Goal: Complete application form: Complete application form

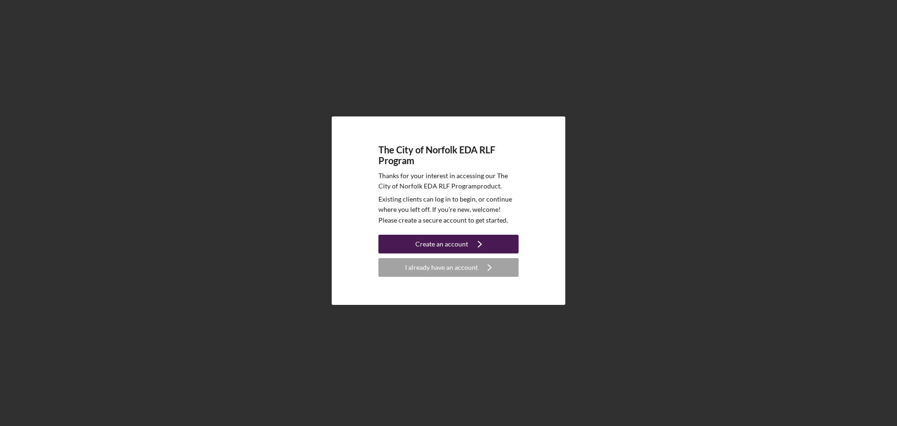
click at [451, 246] on div "Create an account" at bounding box center [441, 244] width 53 height 19
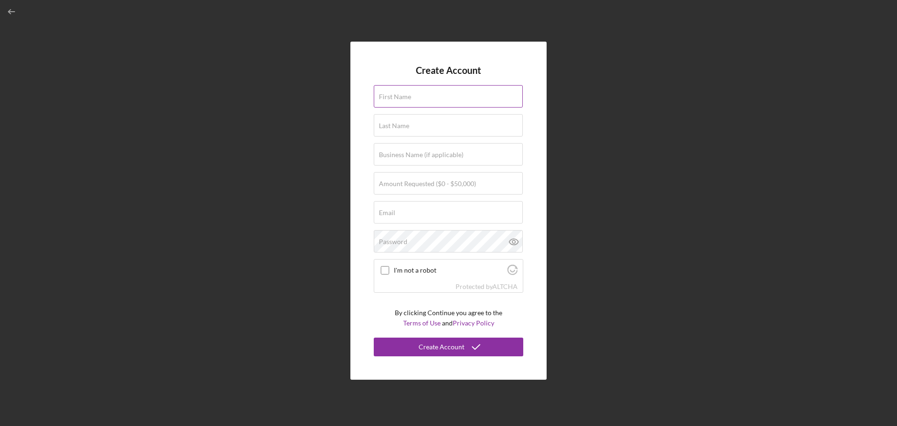
click at [402, 97] on label "First Name" at bounding box center [395, 96] width 32 height 7
click at [402, 97] on input "First Name" at bounding box center [448, 96] width 149 height 22
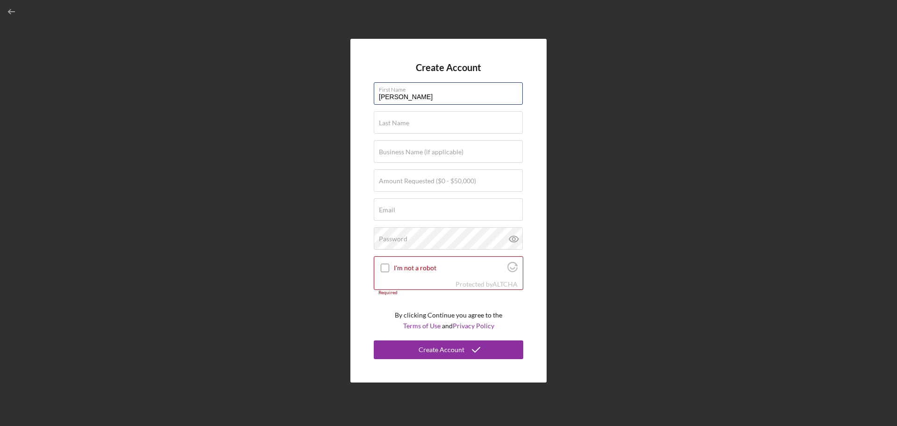
type input "[PERSON_NAME]"
click at [390, 154] on label "Business Name (if applicable)" at bounding box center [421, 151] width 85 height 7
click at [390, 154] on input "Business Name (if applicable)" at bounding box center [448, 151] width 149 height 22
type input "Lavacape Franchise Holdings of VA, LLC"
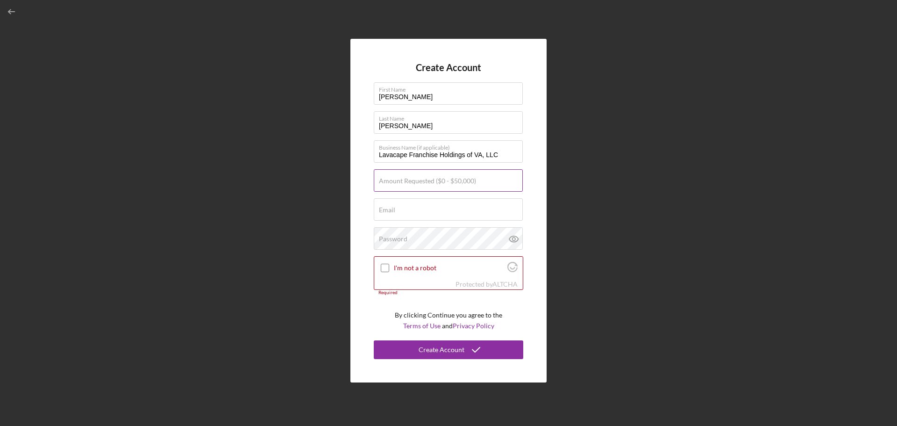
click at [408, 175] on div "Amount Requested ($0 - $50,000)" at bounding box center [449, 180] width 150 height 23
type input "$50,000"
click at [390, 215] on input "Email" at bounding box center [448, 209] width 149 height 22
type input "[EMAIL_ADDRESS][DOMAIN_NAME]"
click at [407, 236] on div "Password" at bounding box center [449, 238] width 150 height 23
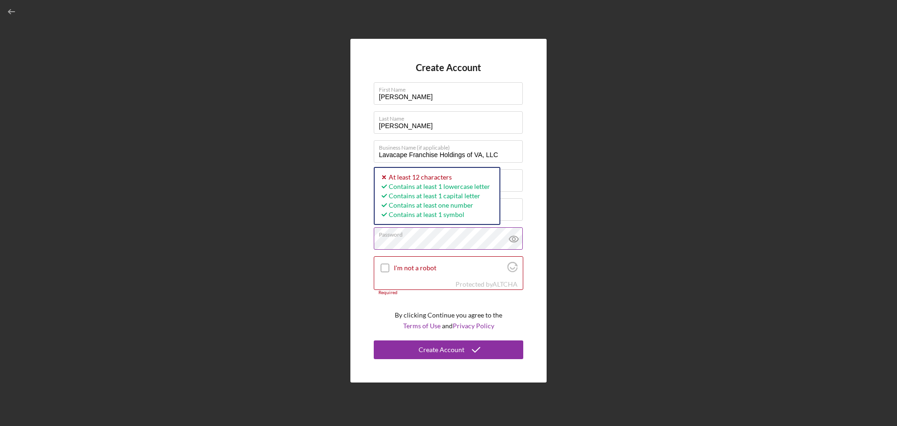
click at [518, 239] on icon at bounding box center [513, 238] width 23 height 23
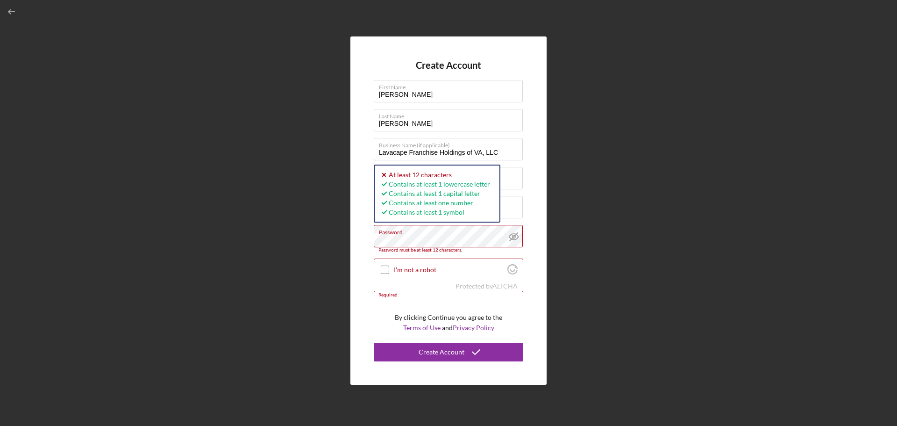
click at [329, 239] on div "Create Account First Name [PERSON_NAME] Last Name [PERSON_NAME] Business Name (…" at bounding box center [449, 210] width 888 height 421
click at [349, 240] on div "Create Account First Name [PERSON_NAME] Last Name [PERSON_NAME] Business Name (…" at bounding box center [449, 210] width 888 height 421
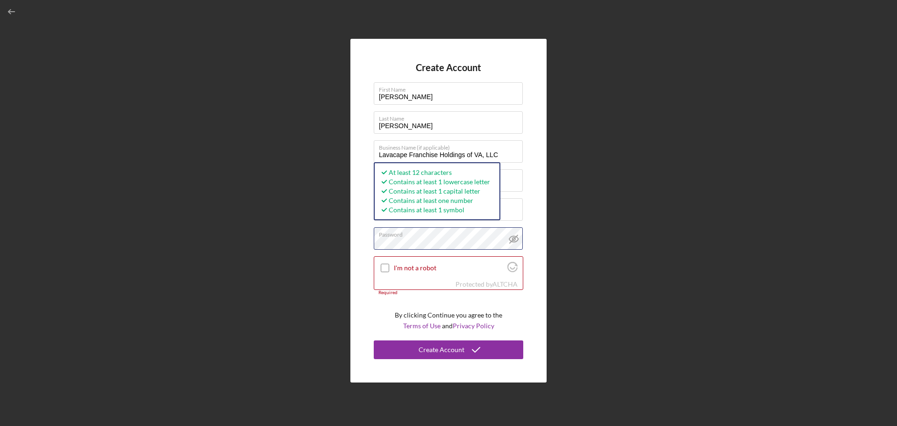
click at [357, 242] on div "Create Account First Name [PERSON_NAME] Last Name [PERSON_NAME] Business Name (…" at bounding box center [448, 210] width 196 height 343
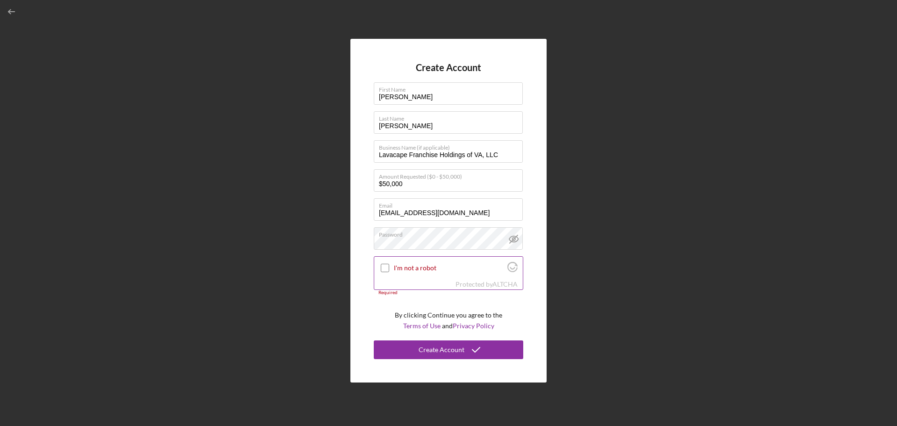
click at [384, 265] on input "I'm not a robot" at bounding box center [385, 268] width 8 height 8
checkbox input "true"
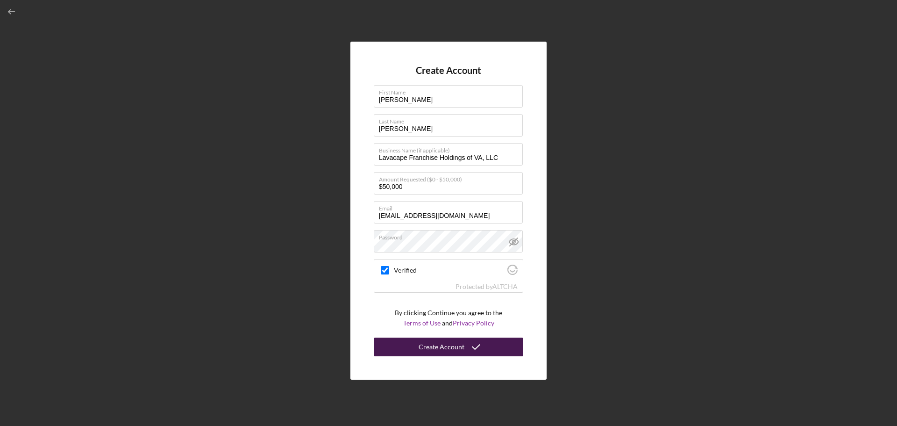
click at [456, 350] on div "Create Account" at bounding box center [442, 346] width 46 height 19
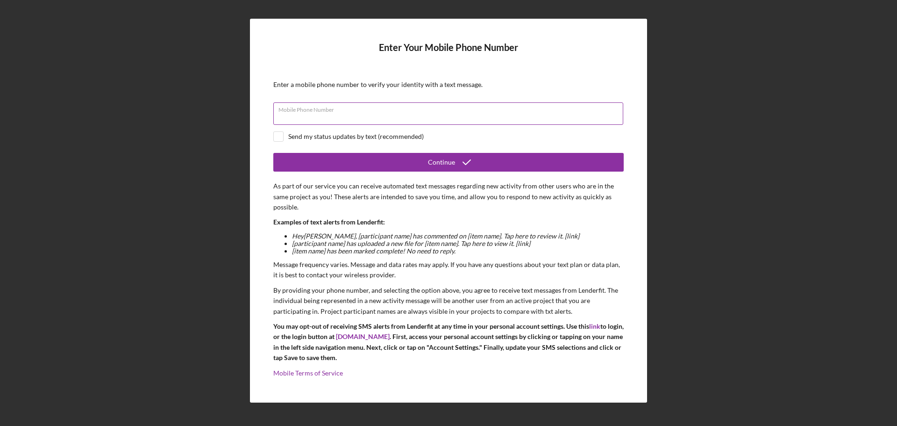
click at [365, 111] on div "Mobile Phone Number" at bounding box center [448, 113] width 350 height 23
type input "[PHONE_NUMBER]"
click at [381, 135] on div "Send my status updates by text (recommended)" at bounding box center [356, 136] width 136 height 7
checkbox input "true"
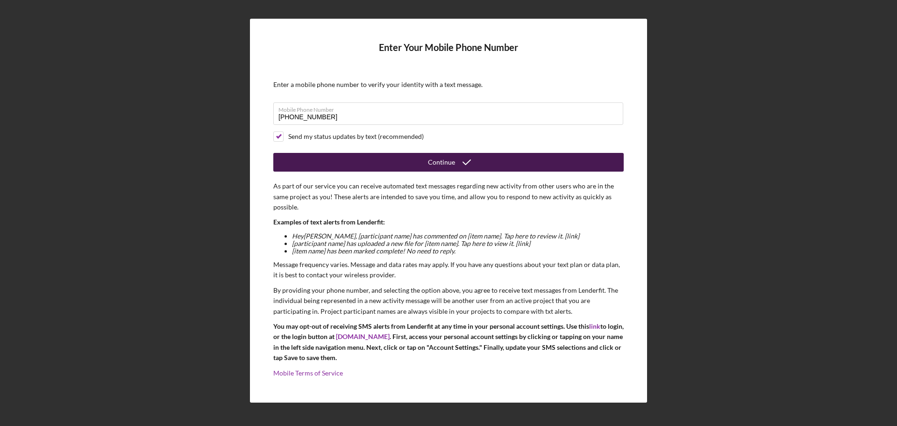
click at [443, 160] on div "Continue" at bounding box center [441, 162] width 27 height 19
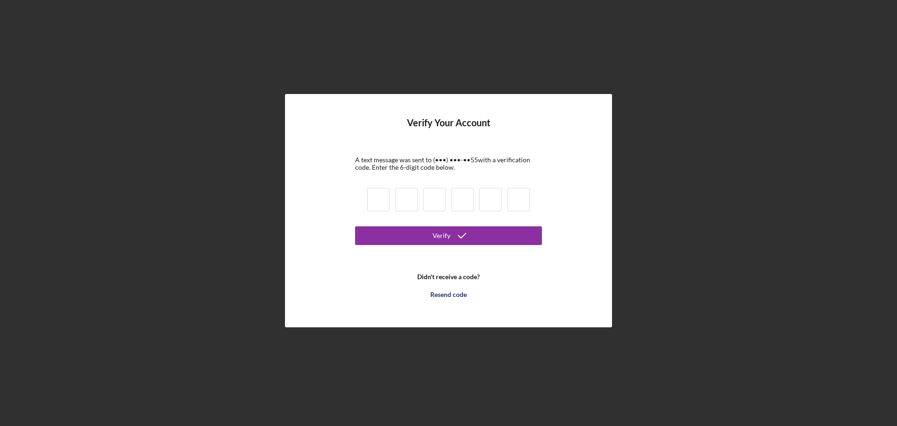
click at [370, 204] on input at bounding box center [378, 199] width 22 height 23
type input "1"
type input "9"
type input "3"
type input "2"
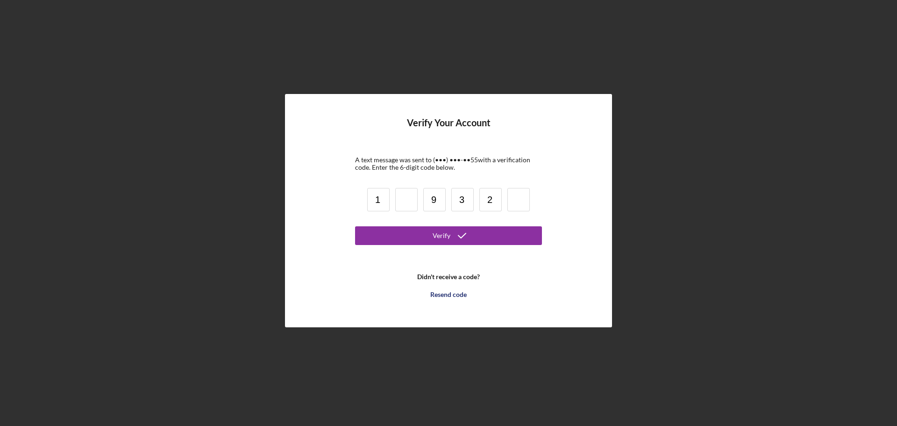
click at [413, 194] on input at bounding box center [406, 199] width 22 height 23
type input "6"
click at [463, 196] on input "3" at bounding box center [462, 199] width 22 height 23
type input "3"
drag, startPoint x: 496, startPoint y: 201, endPoint x: 486, endPoint y: 200, distance: 10.0
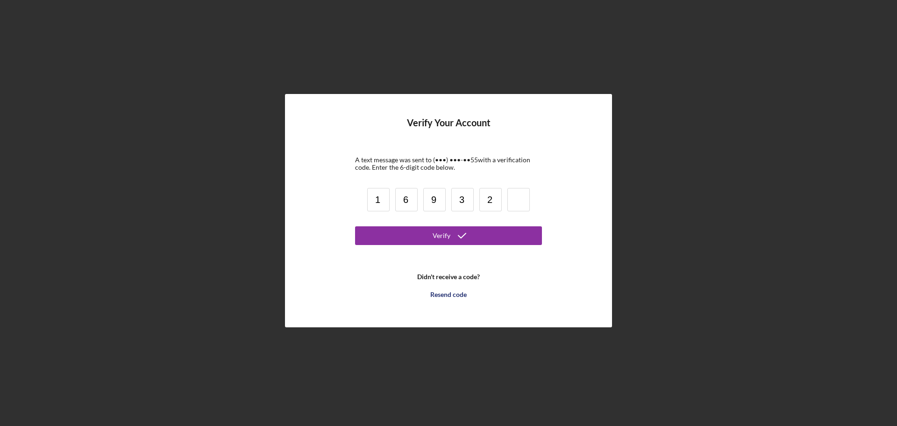
click at [486, 200] on input "2" at bounding box center [490, 199] width 22 height 23
type input "0"
type input "2"
click at [437, 238] on div "Verify" at bounding box center [442, 235] width 18 height 19
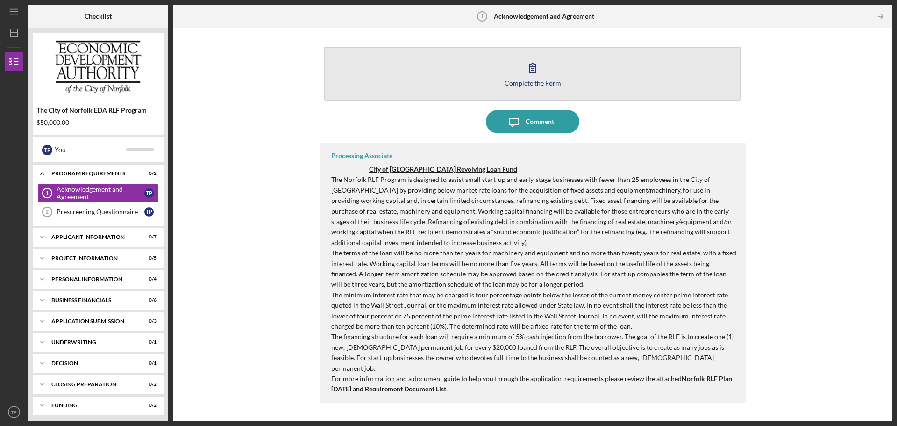
click at [533, 79] on div "Complete the Form" at bounding box center [533, 82] width 57 height 7
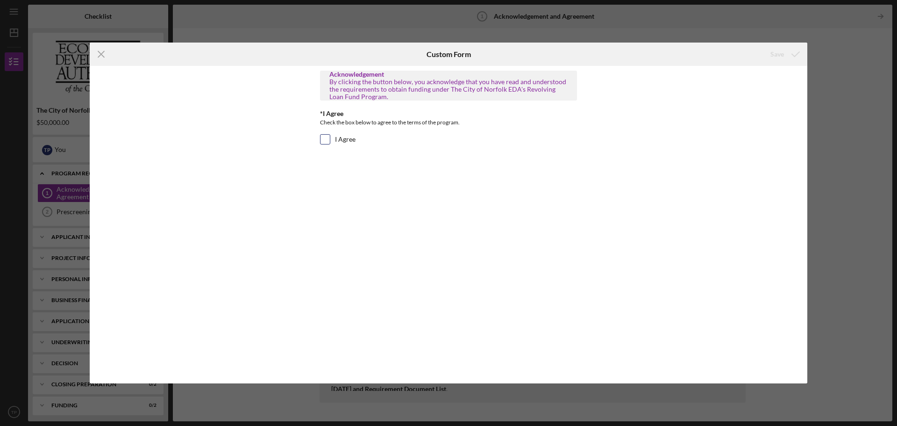
click at [331, 137] on div "I Agree" at bounding box center [448, 141] width 257 height 15
click at [324, 139] on input "I Agree" at bounding box center [325, 139] width 9 height 9
checkbox input "true"
click at [778, 52] on div "Save" at bounding box center [778, 54] width 14 height 19
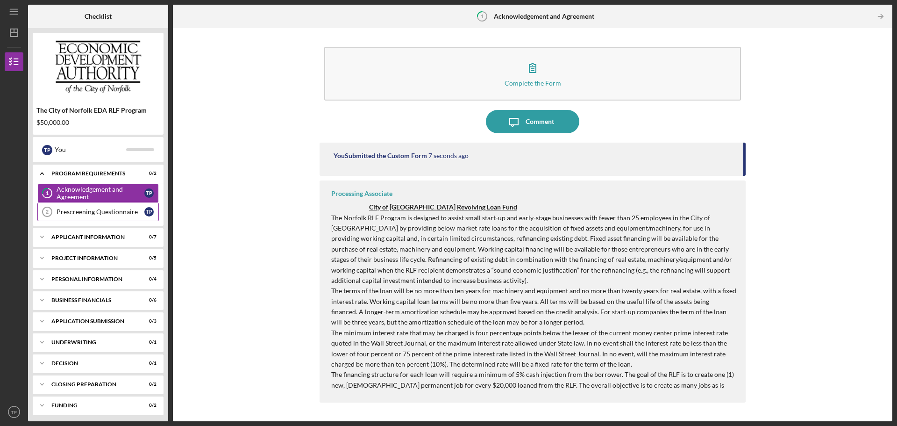
click at [64, 216] on link "Prescreening Questionnaire 2 Prescreening Questionnaire T P" at bounding box center [98, 211] width 122 height 19
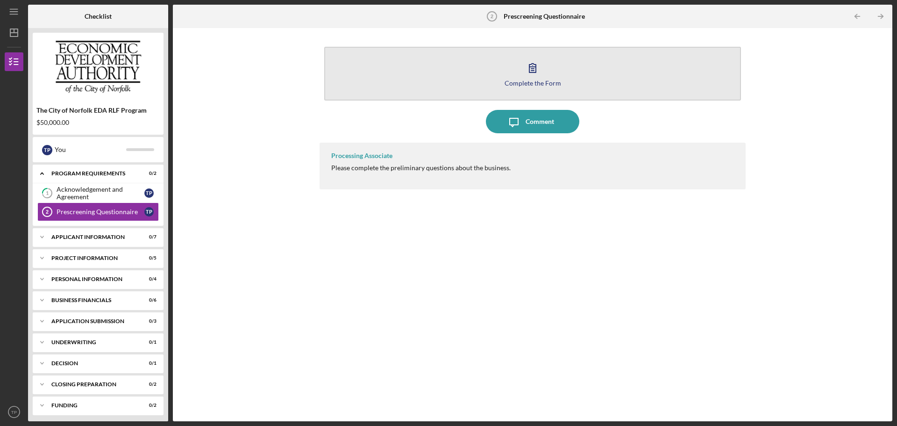
click at [539, 85] on div "Complete the Form" at bounding box center [533, 82] width 57 height 7
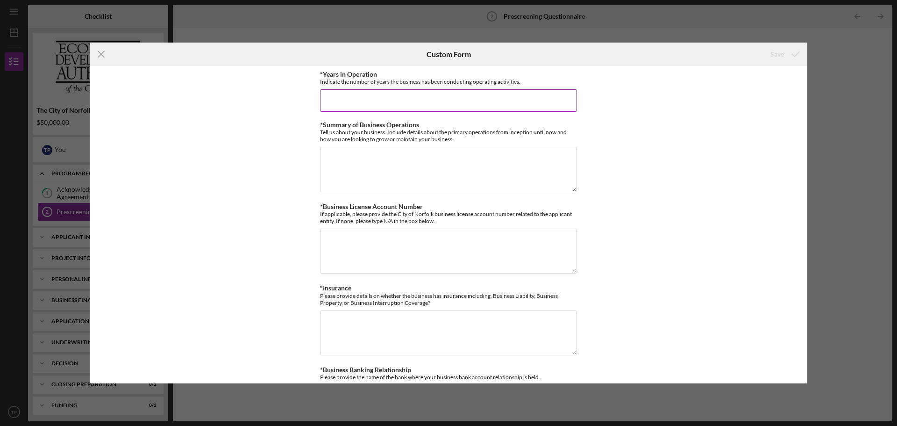
click at [381, 96] on input "*Years in Operation" at bounding box center [448, 100] width 257 height 22
type input "2.5yrs"
click at [371, 166] on textarea "*Summary of Business Operations" at bounding box center [448, 169] width 257 height 45
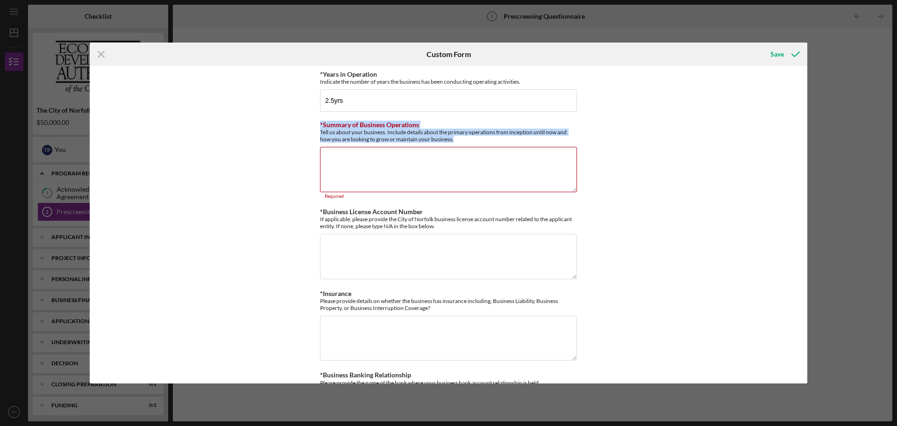
drag, startPoint x: 459, startPoint y: 138, endPoint x: 310, endPoint y: 126, distance: 150.1
click at [310, 126] on div "*Years in Operation Indicate the number of years the business has been conducti…" at bounding box center [449, 224] width 718 height 317
copy div "*Summary of Business Operations Tell us about your business. Include details ab…"
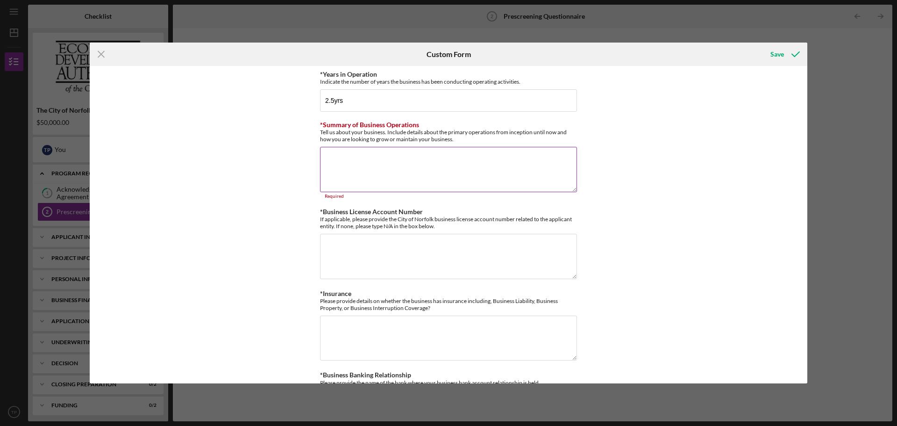
paste textarea "Lor Ips Dolorsit am Consect adi elitseddoei te incidid utla, etdoloremagn, ali …"
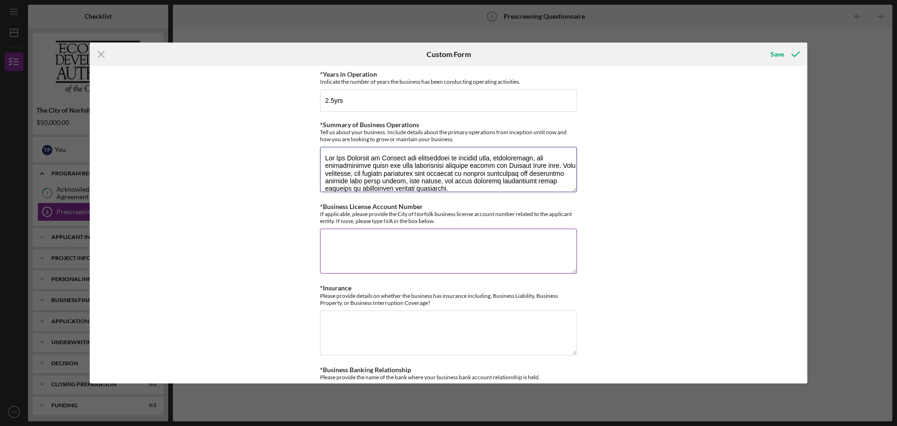
drag, startPoint x: 368, startPoint y: 164, endPoint x: 320, endPoint y: 221, distance: 73.9
click at [320, 155] on textarea "*Summary of Business Operations" at bounding box center [448, 169] width 257 height 45
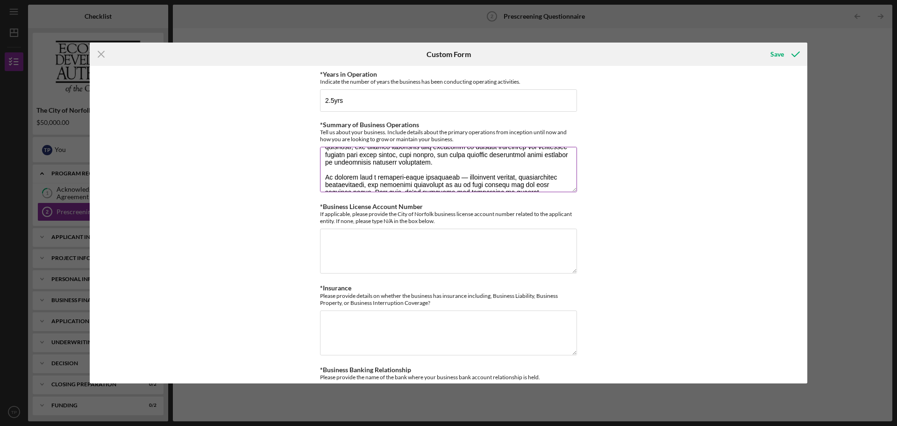
scroll to position [37, 0]
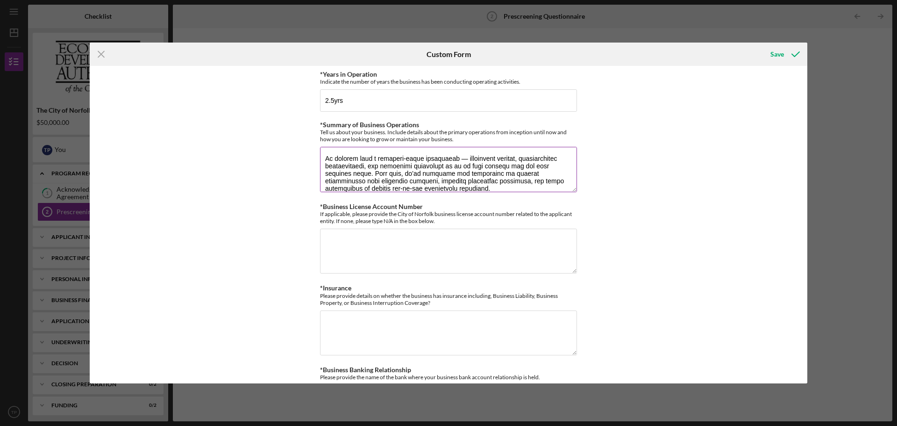
click at [461, 160] on textarea "*Summary of Business Operations" at bounding box center [448, 169] width 257 height 45
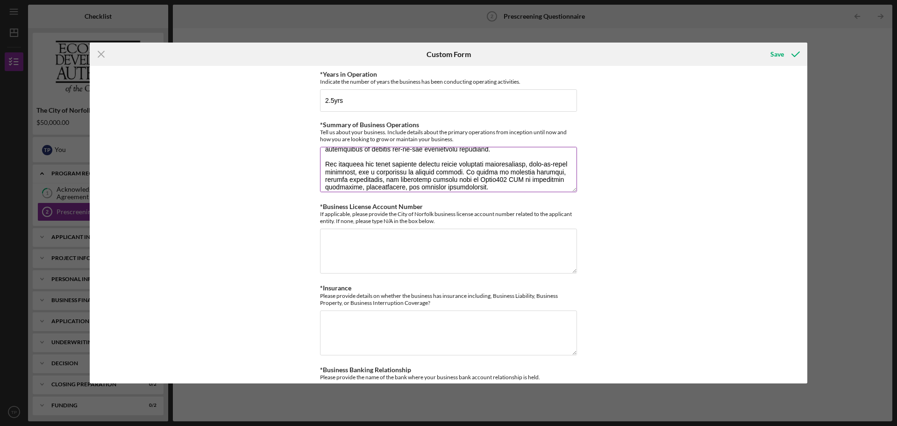
scroll to position [0, 0]
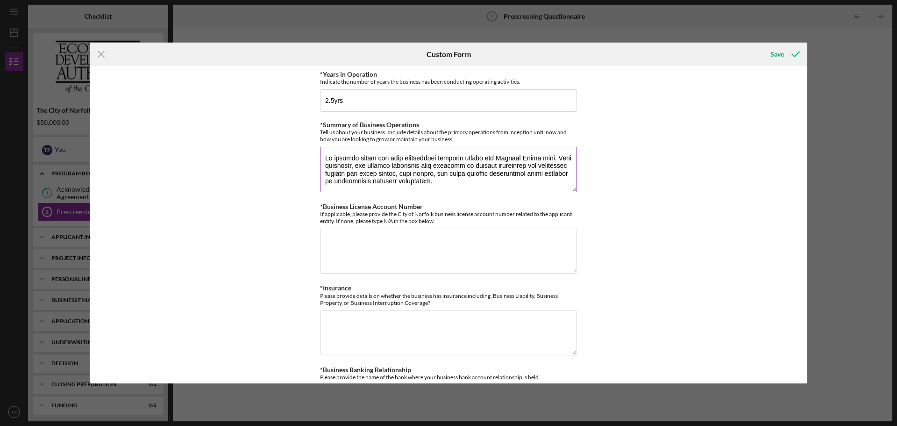
drag, startPoint x: 558, startPoint y: 181, endPoint x: 490, endPoint y: 166, distance: 70.0
click at [490, 166] on textarea "*Summary of Business Operations" at bounding box center [448, 169] width 257 height 45
click at [529, 172] on textarea "*Summary of Business Operations" at bounding box center [448, 169] width 257 height 45
drag, startPoint x: 557, startPoint y: 172, endPoint x: 484, endPoint y: 172, distance: 73.4
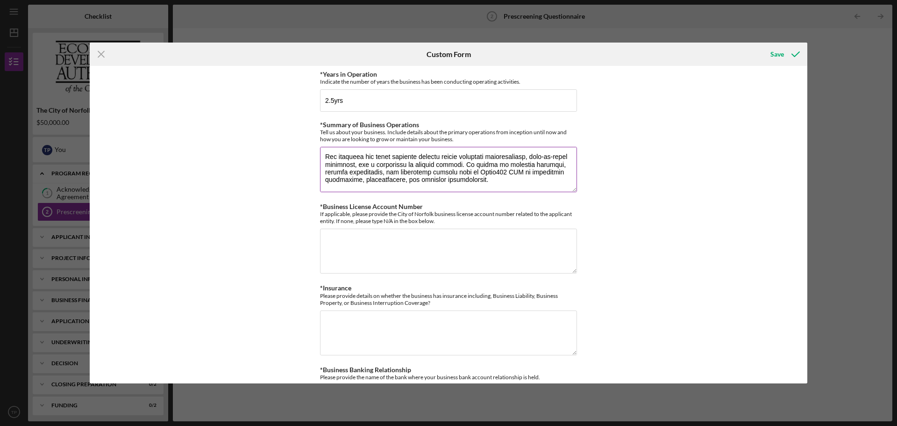
click at [484, 172] on textarea "*Summary of Business Operations" at bounding box center [448, 169] width 257 height 45
type textarea "Lo ipsumdo sitam con adip elitseddoei temporin utlabo etd Magnaal Enima mini. V…"
click at [344, 242] on textarea "*Business License Account Number" at bounding box center [448, 251] width 257 height 45
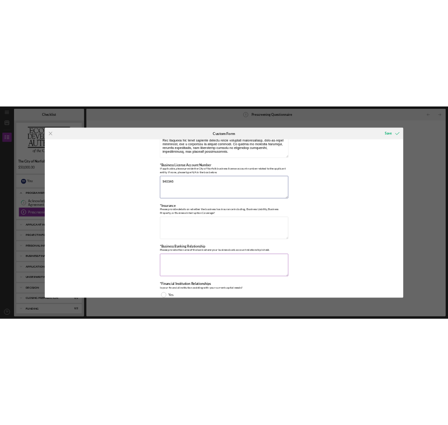
scroll to position [93, 0]
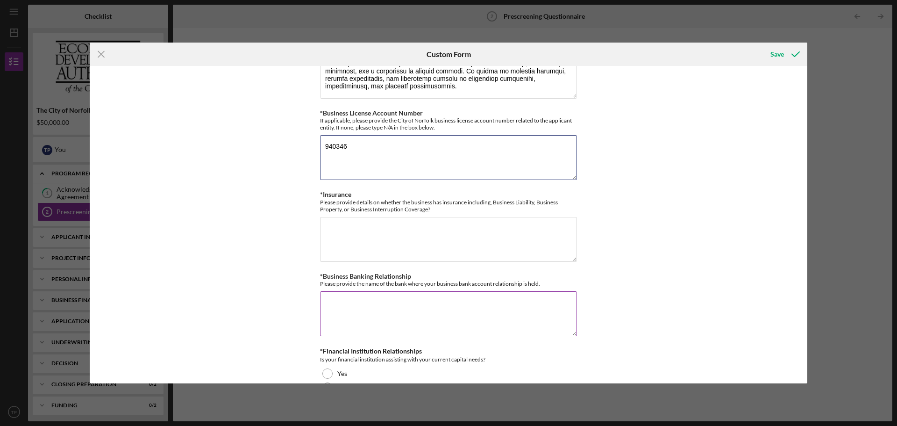
type textarea "940346"
click at [390, 320] on textarea "*Business Banking Relationship" at bounding box center [448, 313] width 257 height 45
type textarea "Navy Federal Credit Union"
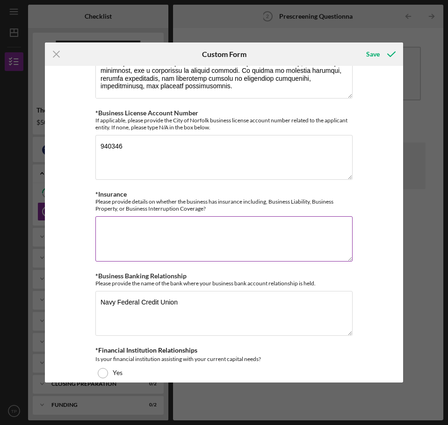
click at [122, 239] on textarea "*Insurance" at bounding box center [223, 238] width 257 height 45
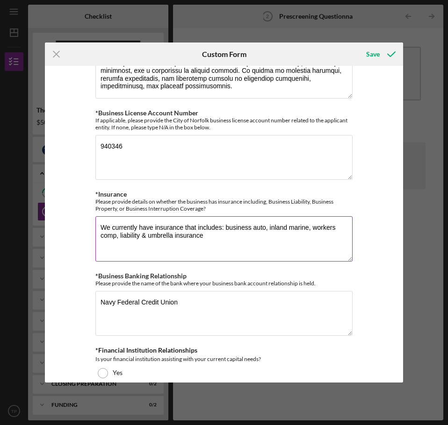
click at [118, 235] on textarea "We currently have insurance that includes: business auto, inland marine, worker…" at bounding box center [223, 238] width 257 height 45
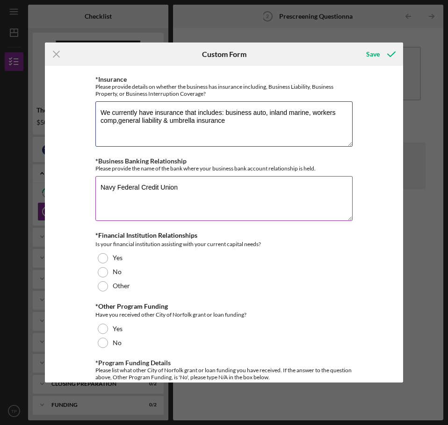
scroll to position [234, 0]
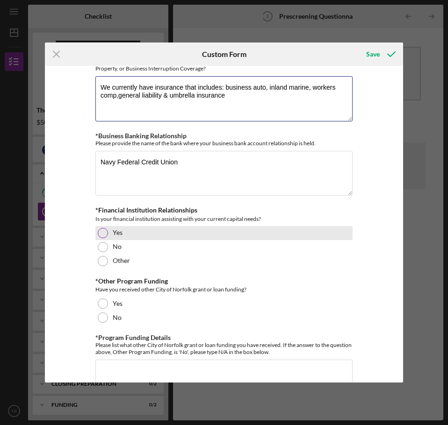
type textarea "We currently have insurance that includes: business auto, inland marine, worker…"
click at [132, 236] on div "Yes" at bounding box center [223, 233] width 257 height 14
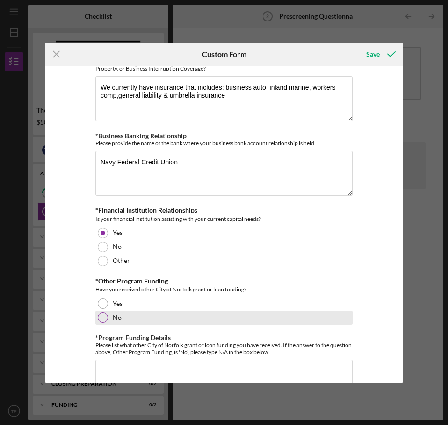
click at [105, 320] on div at bounding box center [103, 318] width 10 height 10
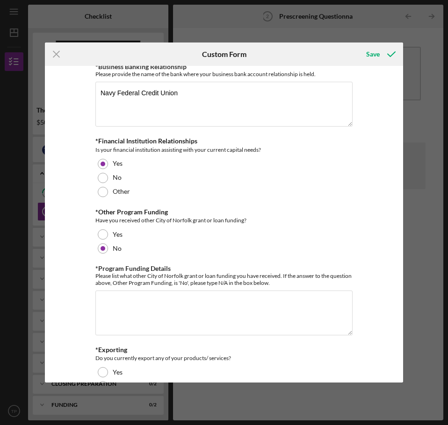
scroll to position [327, 0]
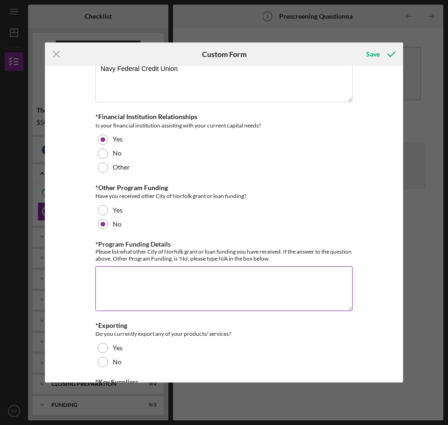
click at [182, 278] on textarea "*Program Funding Details" at bounding box center [223, 288] width 257 height 45
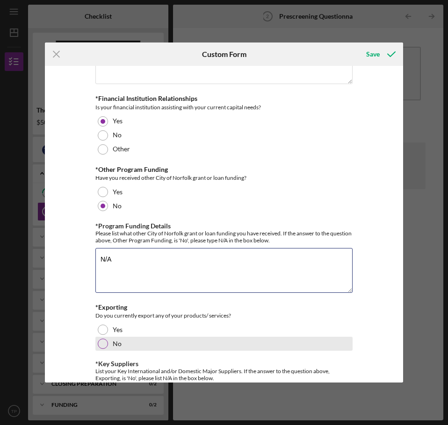
scroll to position [374, 0]
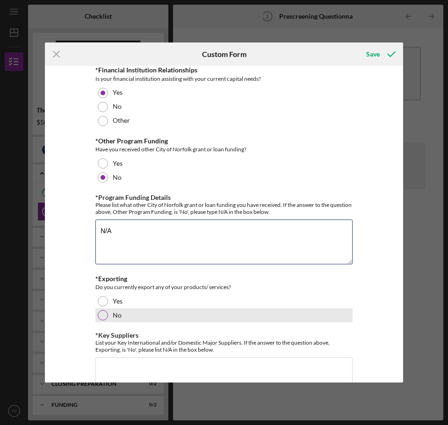
type textarea "N/A"
click at [117, 317] on label "No" at bounding box center [117, 315] width 9 height 7
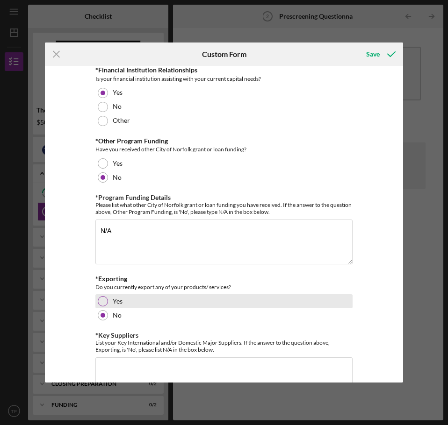
scroll to position [421, 0]
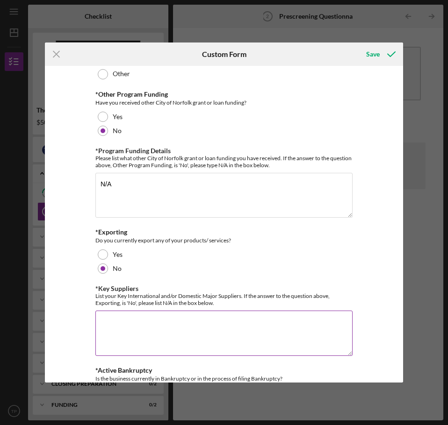
click at [227, 324] on textarea "*Key Suppliers" at bounding box center [223, 333] width 257 height 45
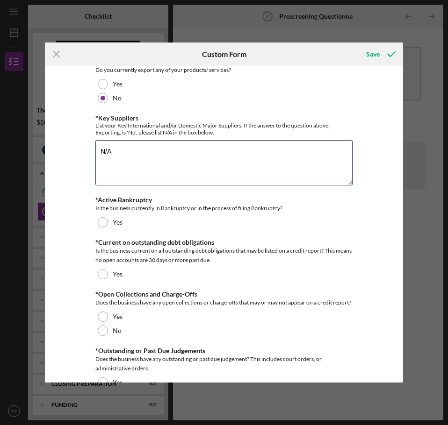
scroll to position [608, 0]
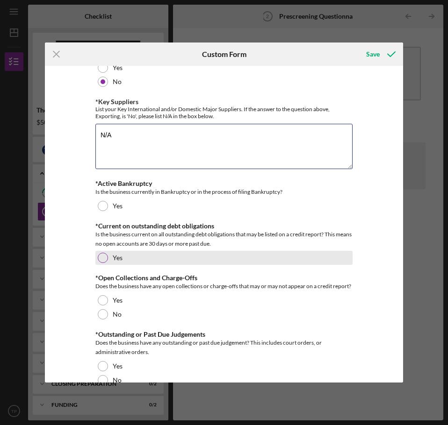
type textarea "N/A"
click at [99, 258] on div at bounding box center [103, 258] width 10 height 10
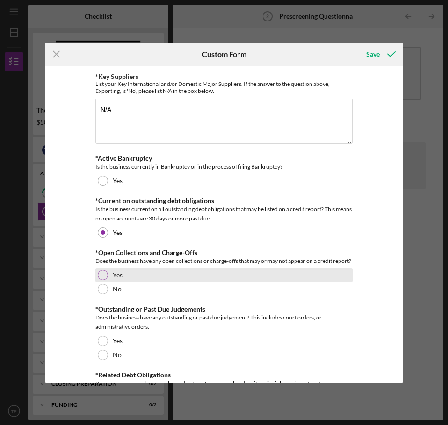
scroll to position [654, 0]
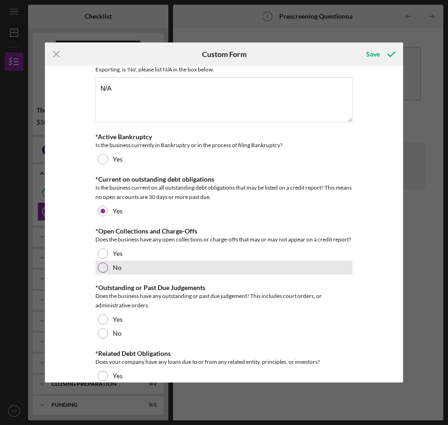
click at [117, 272] on div "No" at bounding box center [223, 268] width 257 height 14
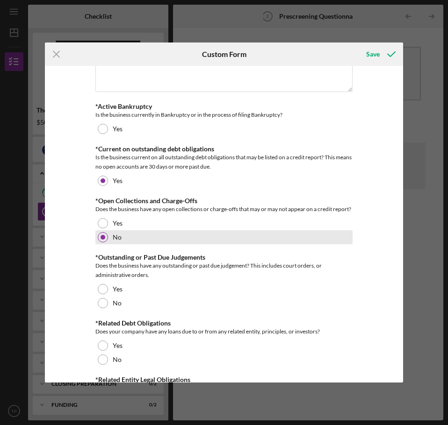
scroll to position [701, 0]
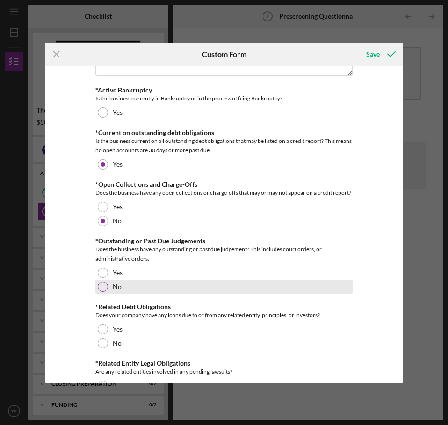
click at [115, 291] on div "No" at bounding box center [223, 287] width 257 height 14
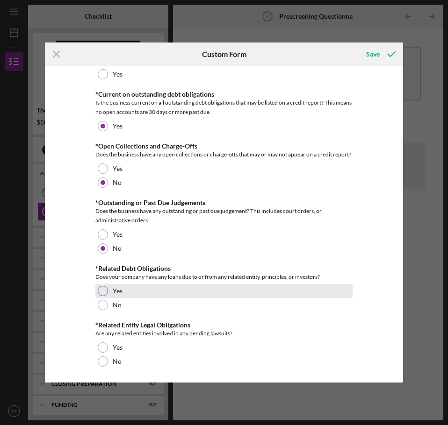
click at [119, 289] on label "Yes" at bounding box center [118, 290] width 10 height 7
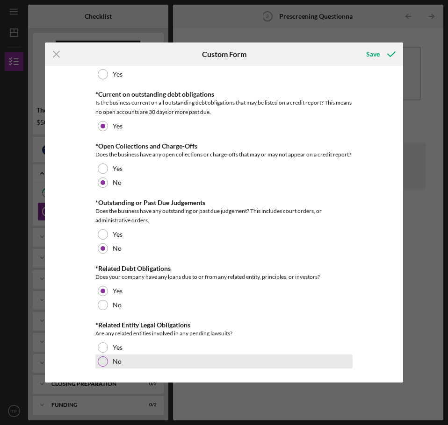
click at [108, 367] on div "No" at bounding box center [223, 362] width 257 height 14
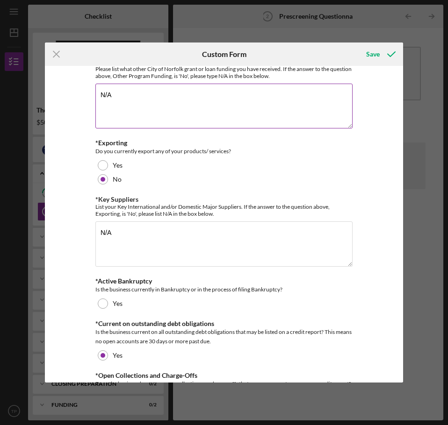
scroll to position [561, 0]
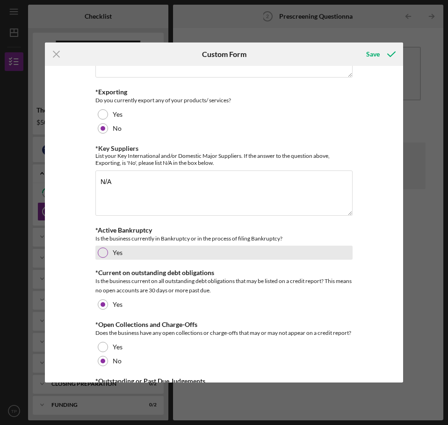
click at [114, 257] on div "Yes" at bounding box center [223, 253] width 257 height 14
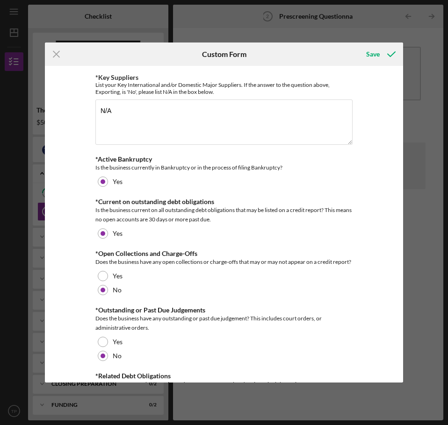
scroll to position [552, 0]
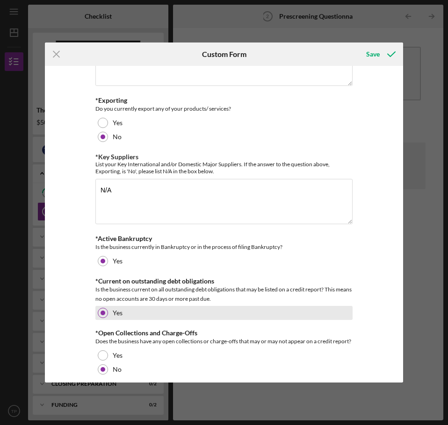
click at [107, 310] on div "Yes" at bounding box center [223, 313] width 257 height 14
click at [141, 308] on div "Yes" at bounding box center [223, 313] width 257 height 14
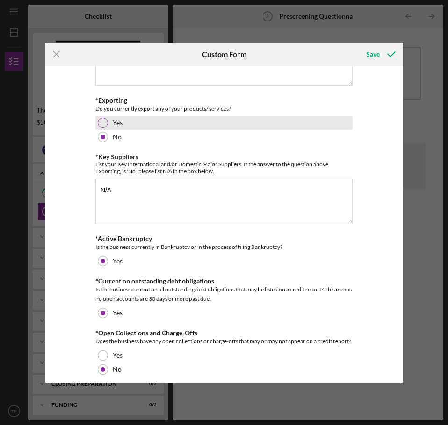
click at [279, 122] on div "Yes" at bounding box center [223, 123] width 257 height 14
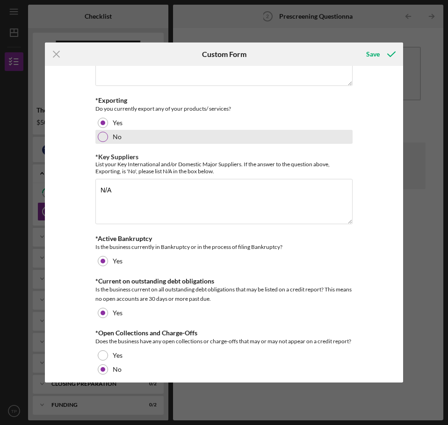
click at [250, 136] on div "No" at bounding box center [223, 137] width 257 height 14
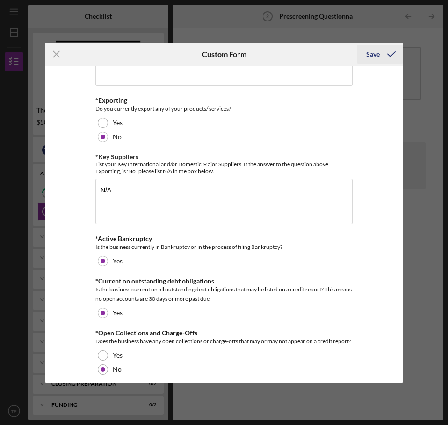
click at [375, 52] on div "Save" at bounding box center [373, 54] width 14 height 19
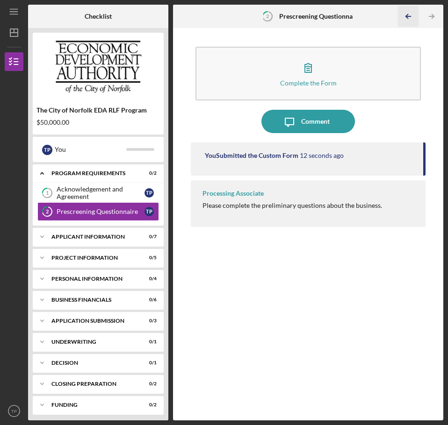
click at [406, 16] on polyline "button" at bounding box center [407, 16] width 2 height 4
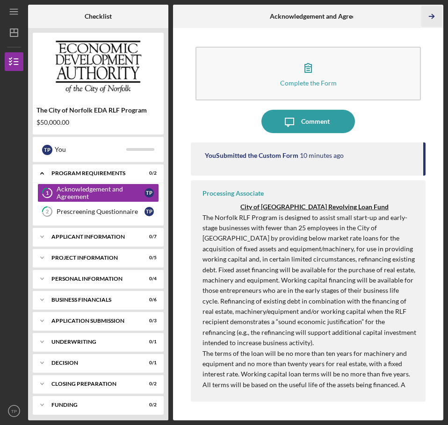
click at [432, 15] on icon "Icon/Table Pagination Arrow" at bounding box center [431, 16] width 21 height 21
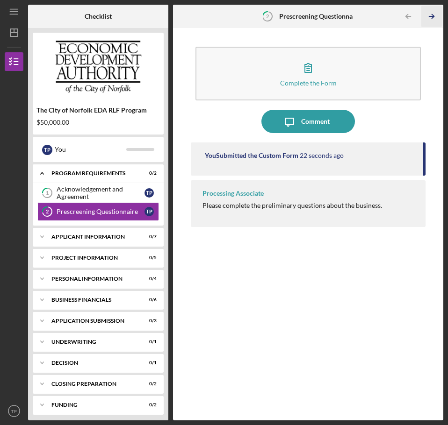
click at [428, 17] on icon "Icon/Table Pagination Arrow" at bounding box center [431, 16] width 21 height 21
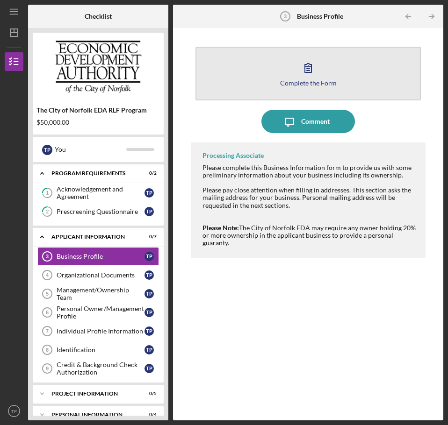
click at [313, 84] on div "Complete the Form" at bounding box center [308, 82] width 57 height 7
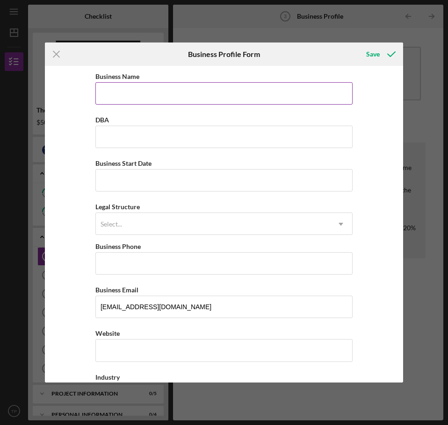
click at [193, 93] on input "Business Name" at bounding box center [223, 93] width 257 height 22
type input "l"
type input "Lavacape Franchise Holding of [US_STATE], LLC"
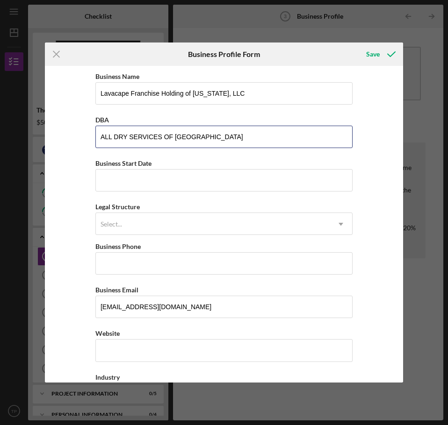
type input "ALL DRY SERVICES OF [GEOGRAPHIC_DATA]"
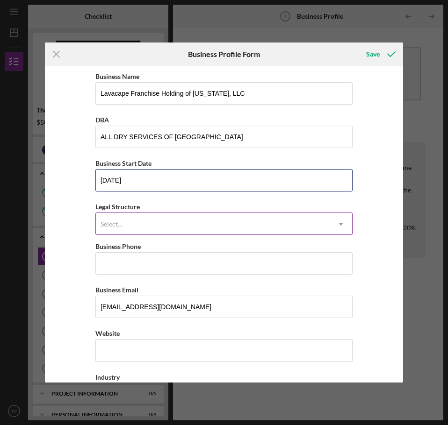
type input "[DATE]"
click at [156, 219] on div "Select..." at bounding box center [213, 224] width 234 height 21
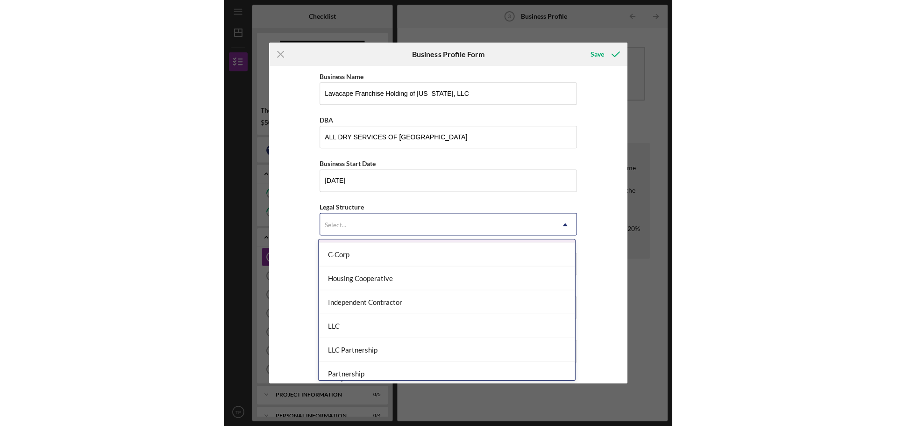
scroll to position [93, 0]
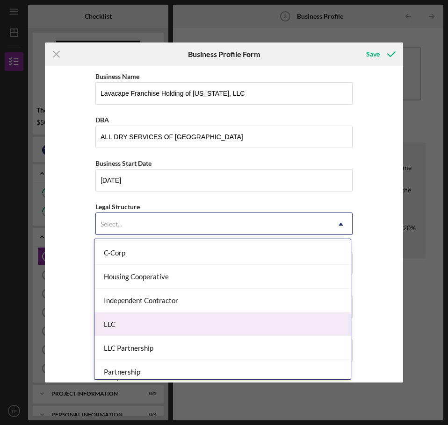
click at [145, 329] on div "LLC" at bounding box center [222, 325] width 256 height 24
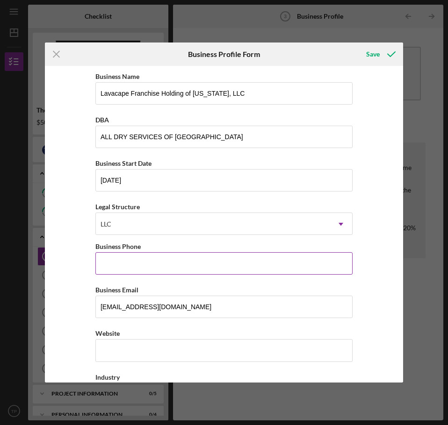
click at [190, 261] on input "Business Phone" at bounding box center [223, 263] width 257 height 22
type input "[PHONE_NUMBER]"
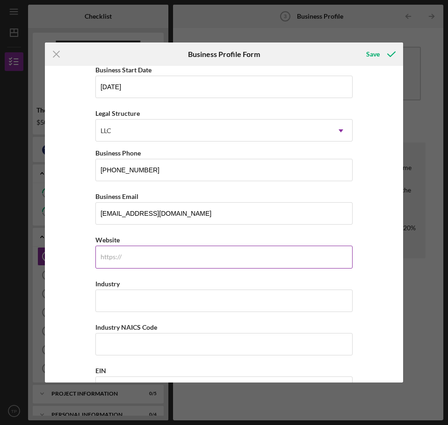
paste input "[DOMAIN_NAME][URL][US_STATE]"
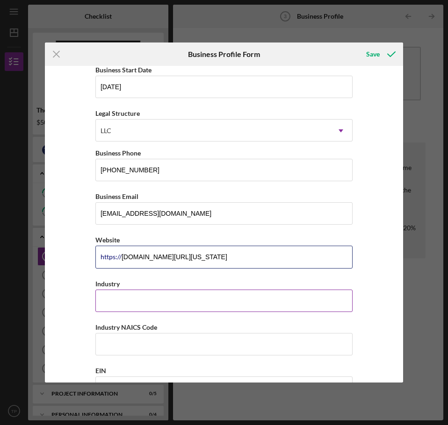
type input "[DOMAIN_NAME][URL][US_STATE]"
click at [142, 300] on input "Industry" at bounding box center [223, 301] width 257 height 22
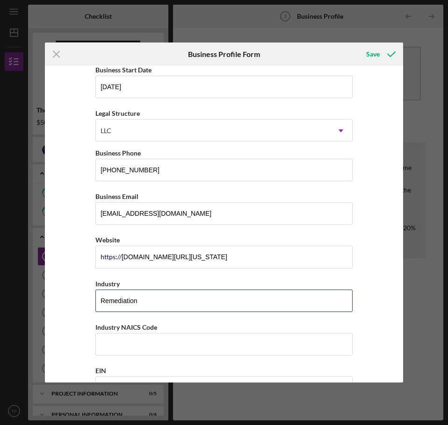
type input "Remediation"
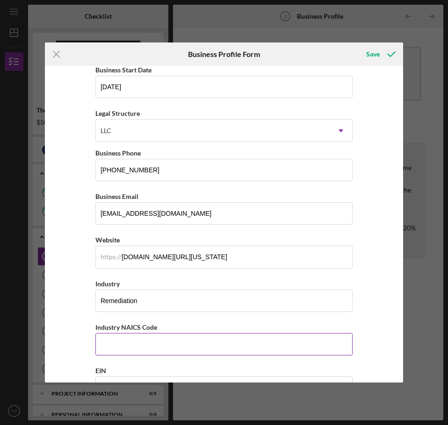
click at [127, 341] on input "Industry NAICS Code" at bounding box center [223, 344] width 257 height 22
paste input "[CREDIT_CARD_NUMBER]"
click at [121, 343] on input "[CREDIT_CARD_NUMBER]" at bounding box center [223, 344] width 257 height 22
click at [171, 343] on input "[CREDIT_CARD_NUMBER]" at bounding box center [223, 344] width 257 height 22
drag, startPoint x: 144, startPoint y: 341, endPoint x: 120, endPoint y: 342, distance: 24.8
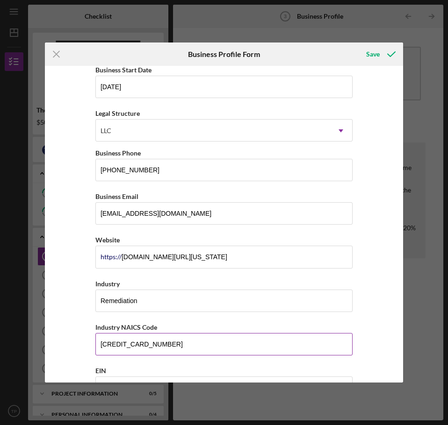
click at [120, 342] on input "[CREDIT_CARD_NUMBER]" at bounding box center [223, 344] width 257 height 22
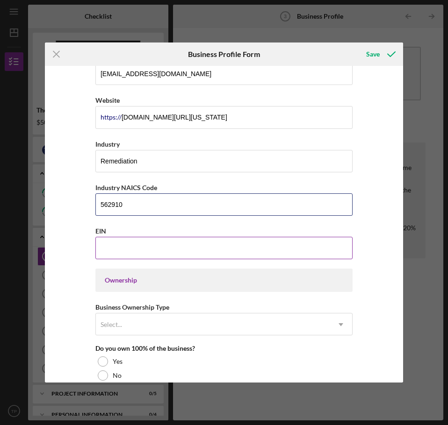
scroll to position [234, 0]
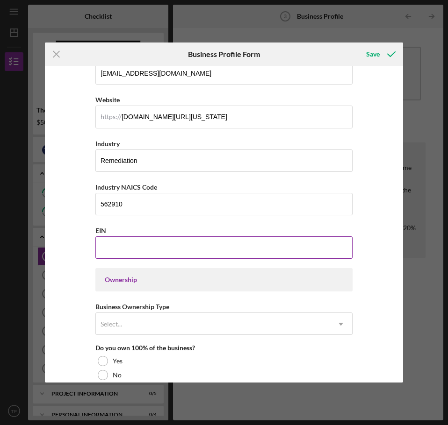
click at [157, 245] on input "EIN" at bounding box center [223, 247] width 257 height 22
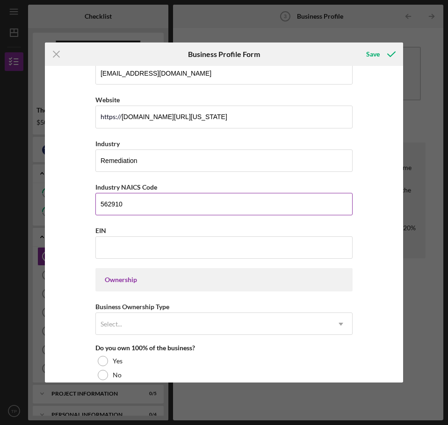
click at [139, 201] on input "562910" at bounding box center [223, 204] width 257 height 22
type input "562910"
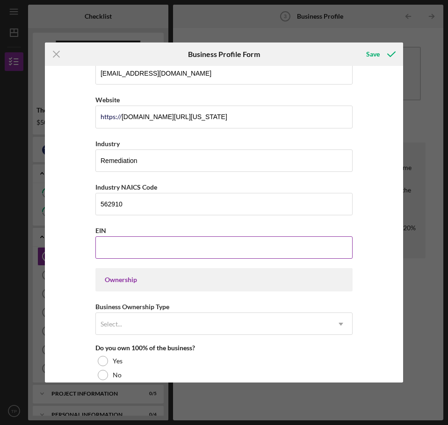
click at [150, 245] on input "EIN" at bounding box center [223, 247] width 257 height 22
paste input "[US_EMPLOYER_IDENTIFICATION_NUMBER]"
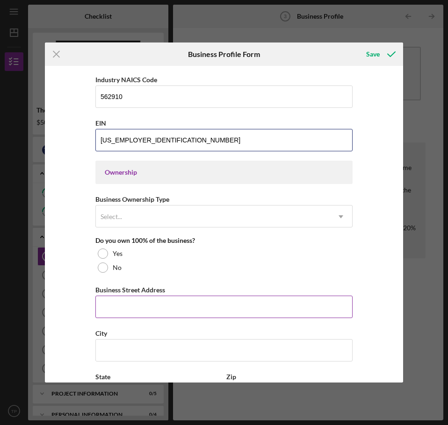
scroll to position [374, 0]
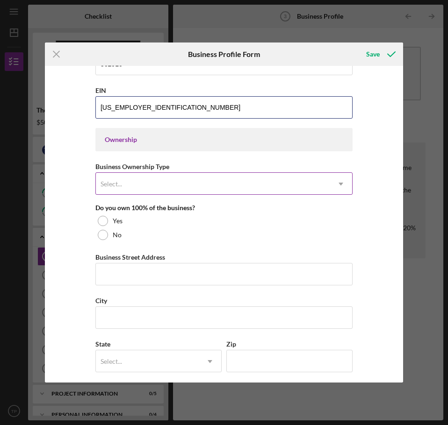
type input "[US_EMPLOYER_IDENTIFICATION_NUMBER]"
click at [213, 182] on div "Select..." at bounding box center [213, 183] width 234 height 21
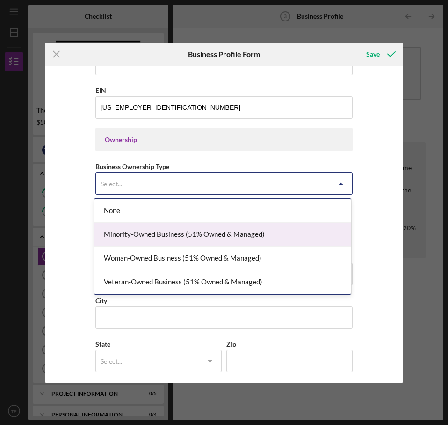
click at [198, 240] on div "Minority-Owned Business (51% Owned & Managed)" at bounding box center [222, 235] width 256 height 24
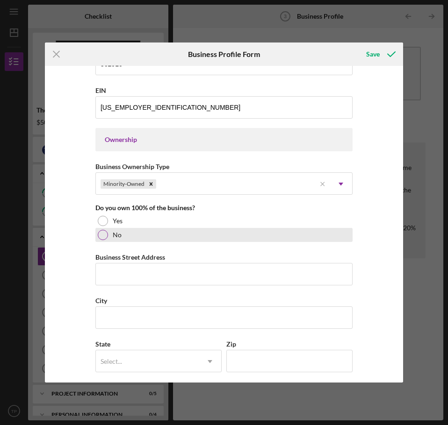
click at [100, 240] on div at bounding box center [103, 235] width 10 height 10
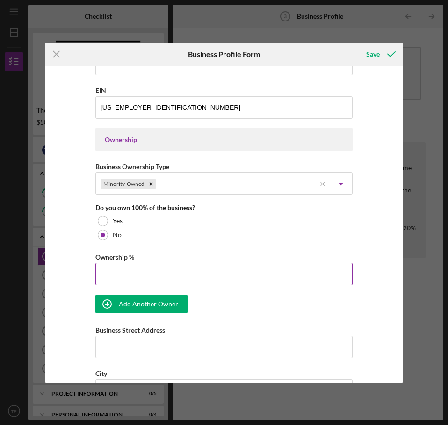
click at [157, 274] on input "Ownership %" at bounding box center [223, 274] width 257 height 22
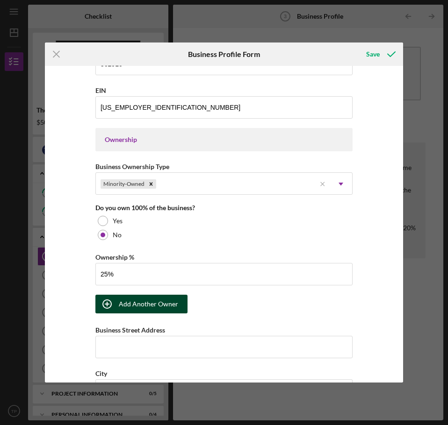
click at [143, 306] on div "Add Another Owner" at bounding box center [148, 304] width 59 height 19
type input "25.00%"
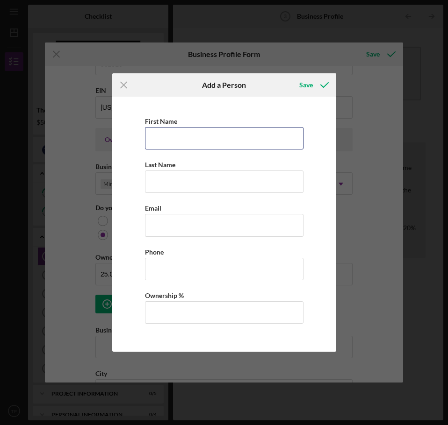
drag, startPoint x: 215, startPoint y: 137, endPoint x: 227, endPoint y: 150, distance: 16.9
click at [215, 137] on input "First Name" at bounding box center [224, 138] width 158 height 22
type input "[PERSON_NAME]"
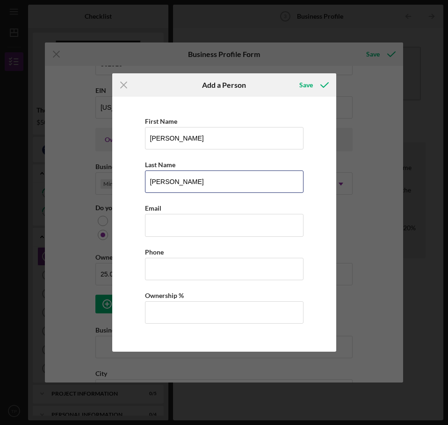
type input "[PERSON_NAME]"
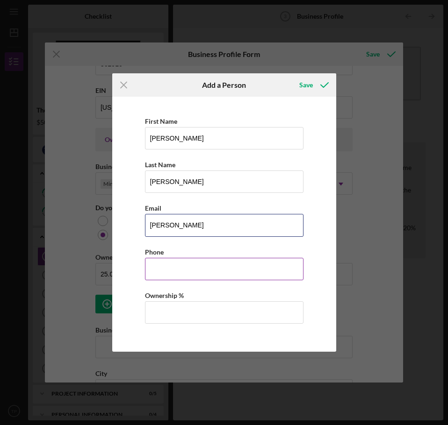
type input "[PERSON_NAME][EMAIL_ADDRESS][PERSON_NAME][DOMAIN_NAME]"
click at [192, 274] on input "Business Phone" at bounding box center [224, 269] width 158 height 22
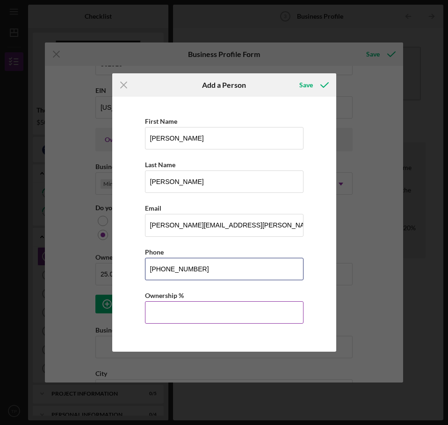
type input "[PHONE_NUMBER]"
click at [203, 309] on input "Ownership %" at bounding box center [224, 312] width 158 height 22
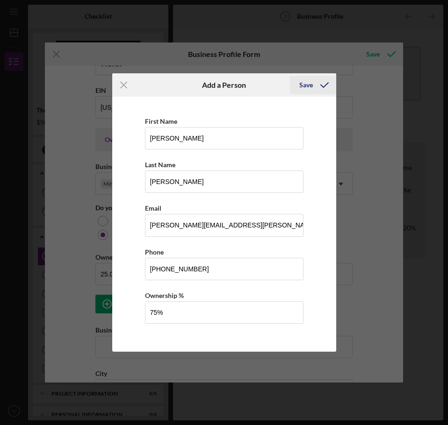
type input "75.00%"
click at [302, 85] on div "Save" at bounding box center [306, 85] width 14 height 19
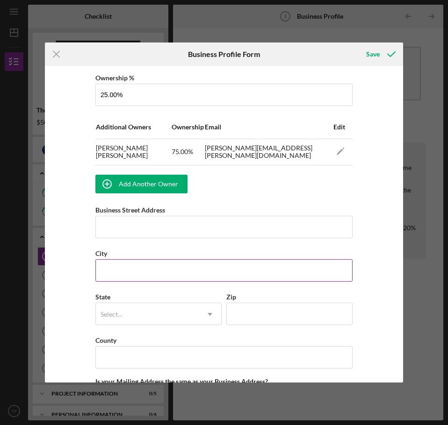
scroll to position [561, 0]
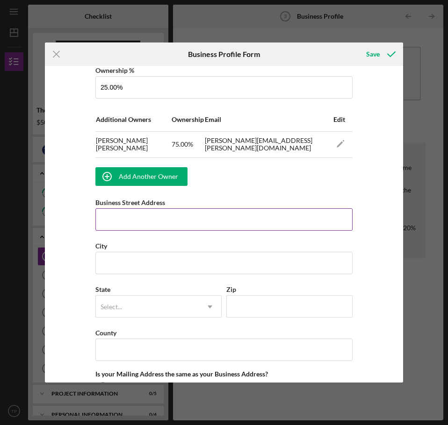
click at [143, 222] on input "Business Street Address" at bounding box center [223, 219] width 257 height 22
type input "2"
type input "[STREET_ADDRESS]"
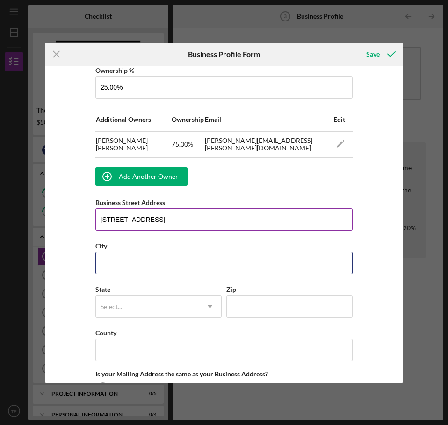
type input "[GEOGRAPHIC_DATA]"
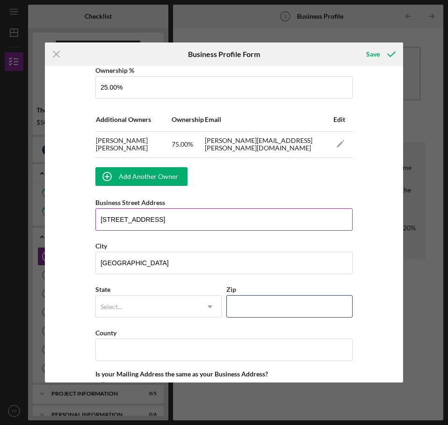
type input "23505"
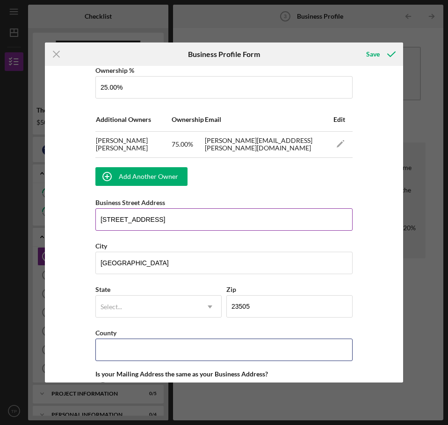
type input "VA"
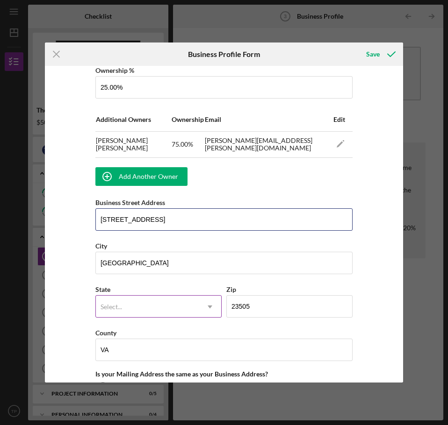
type input "[STREET_ADDRESS]"
click at [185, 308] on div "Select..." at bounding box center [147, 306] width 103 height 21
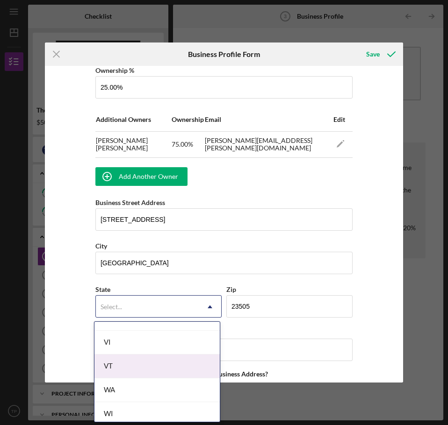
scroll to position [1542, 0]
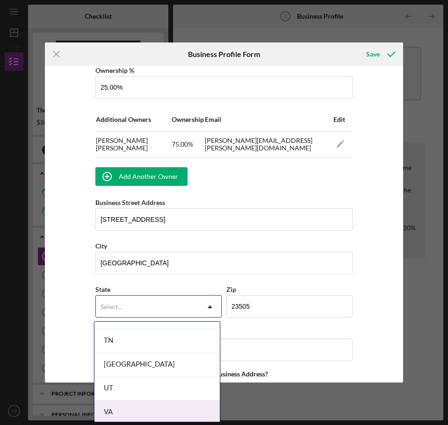
click at [132, 413] on div "VA" at bounding box center [156, 412] width 125 height 24
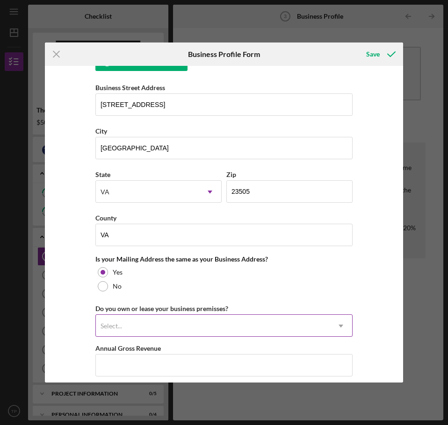
scroll to position [701, 0]
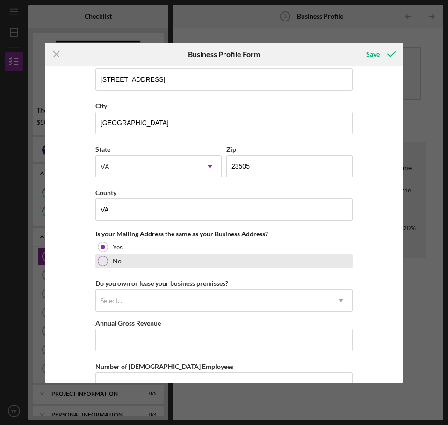
click at [115, 264] on label "No" at bounding box center [117, 260] width 9 height 7
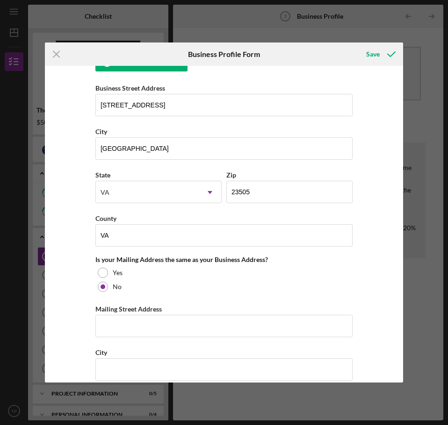
scroll to position [608, 0]
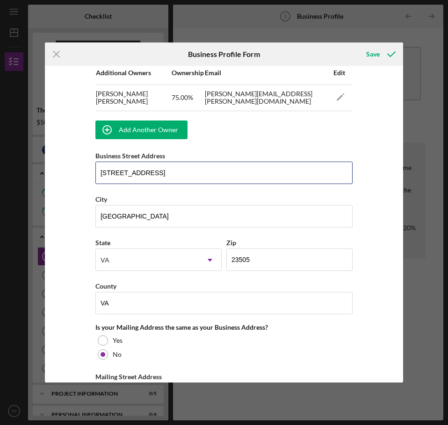
drag, startPoint x: 186, startPoint y: 176, endPoint x: 71, endPoint y: 170, distance: 116.1
click at [71, 170] on div "Business Name Lavacape Franchise Holding of [US_STATE], LLC DBA ALL DRY SERVICE…" at bounding box center [224, 224] width 358 height 317
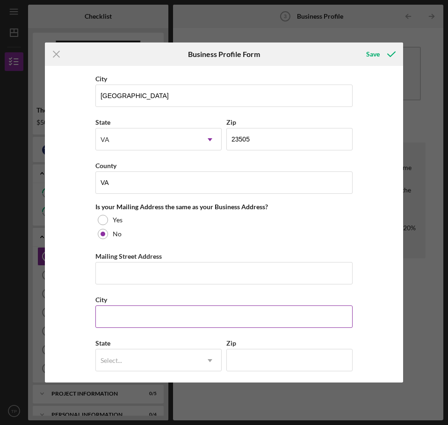
scroll to position [748, 0]
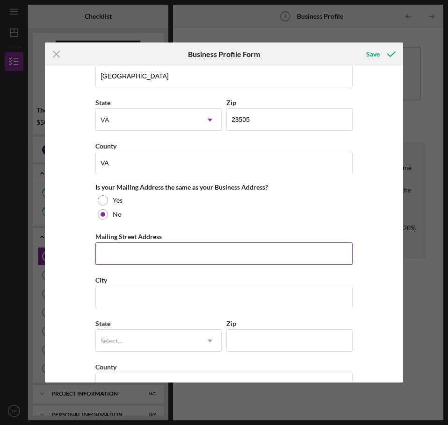
paste input "[STREET_ADDRESS]"
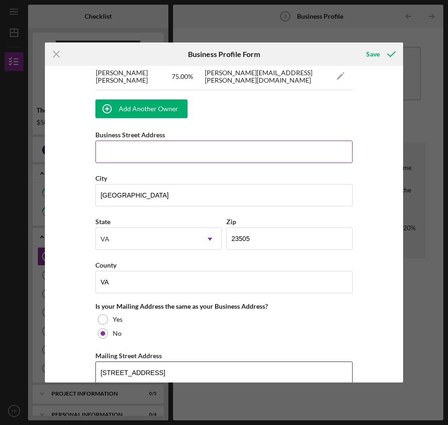
scroll to position [608, 0]
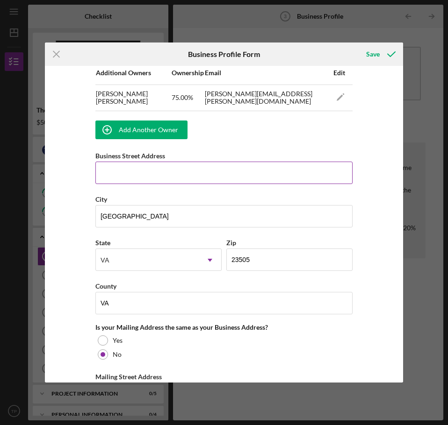
type input "[STREET_ADDRESS]"
click at [129, 173] on input "Business Street Address" at bounding box center [223, 173] width 257 height 22
type input "[STREET_ADDRESS][US_STATE]"
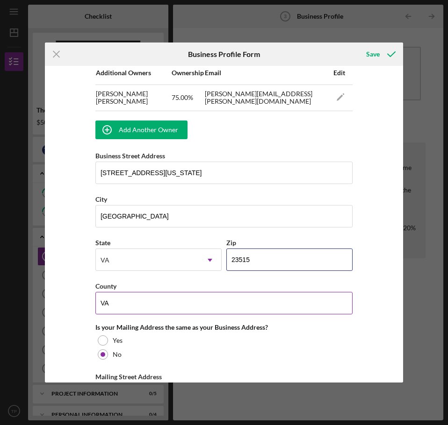
type input "23515"
drag, startPoint x: 136, startPoint y: 308, endPoint x: 64, endPoint y: 309, distance: 72.0
click at [64, 309] on div "Business Name Lavacape Franchise Holding of [US_STATE], LLC DBA ALL DRY SERVICE…" at bounding box center [224, 224] width 358 height 317
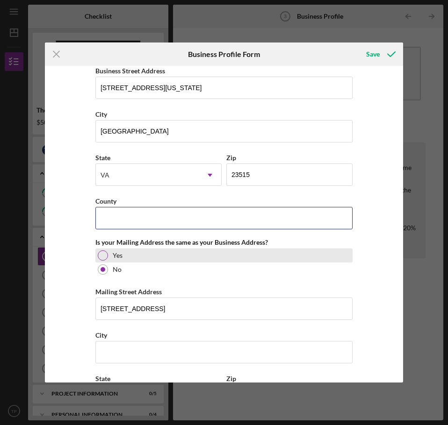
scroll to position [701, 0]
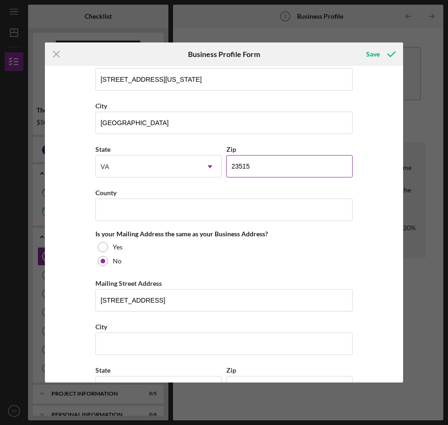
click at [252, 162] on input "23515" at bounding box center [289, 166] width 126 height 22
type input "23513"
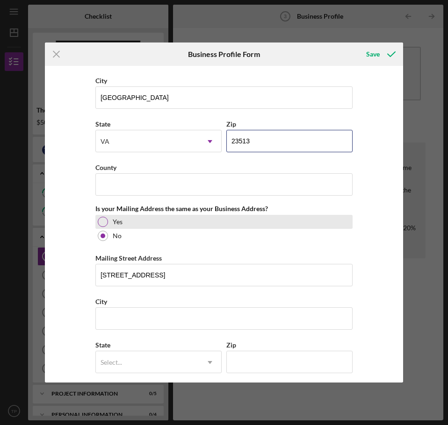
scroll to position [748, 0]
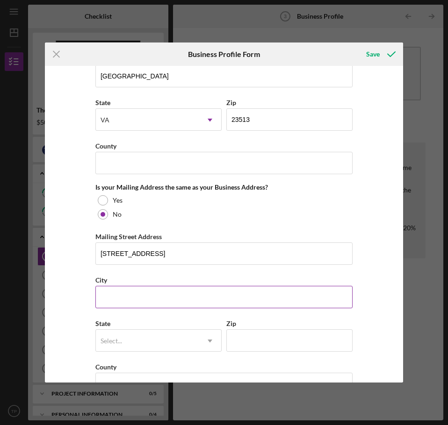
click at [150, 292] on input "City" at bounding box center [223, 297] width 257 height 22
type input "[GEOGRAPHIC_DATA]"
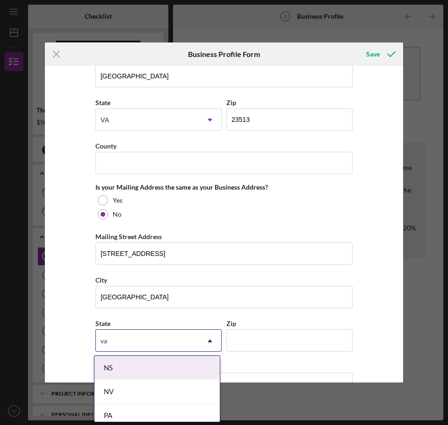
type input "v"
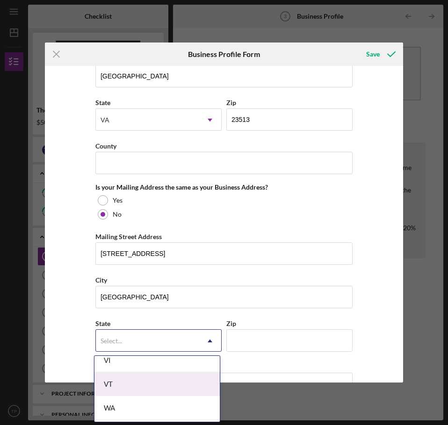
scroll to position [1605, 0]
click at [122, 386] on div "VA" at bounding box center [156, 384] width 125 height 24
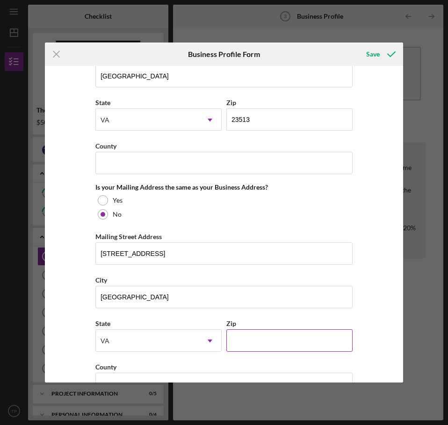
click at [294, 329] on div "Zip" at bounding box center [289, 335] width 126 height 34
click at [284, 339] on input "Zip" at bounding box center [289, 340] width 126 height 22
type input "23505"
drag, startPoint x: 380, startPoint y: 337, endPoint x: 377, endPoint y: 330, distance: 7.7
click at [380, 336] on div "Business Name Lavacape Franchise Holding of [US_STATE], LLC DBA ALL DRY SERVICE…" at bounding box center [224, 224] width 358 height 317
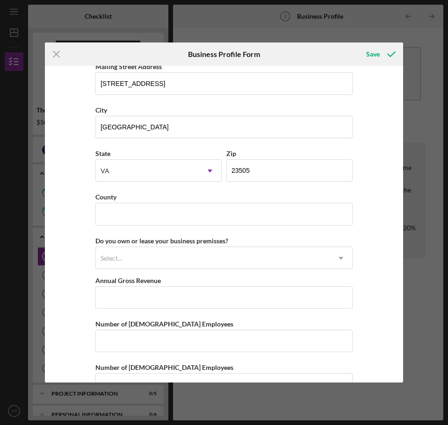
scroll to position [935, 0]
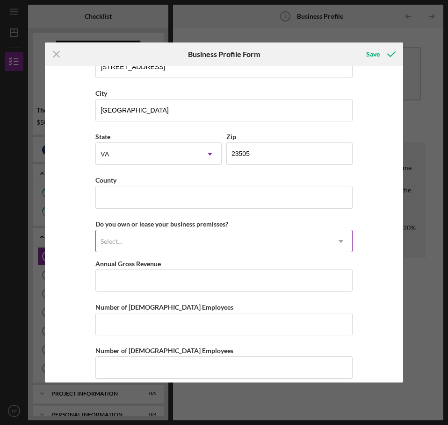
click at [200, 241] on div "Select..." at bounding box center [213, 241] width 234 height 21
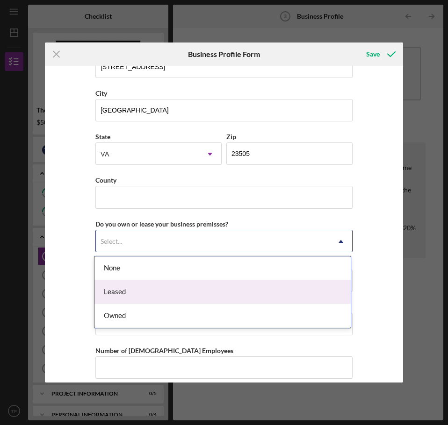
click at [157, 296] on div "Leased" at bounding box center [222, 292] width 256 height 24
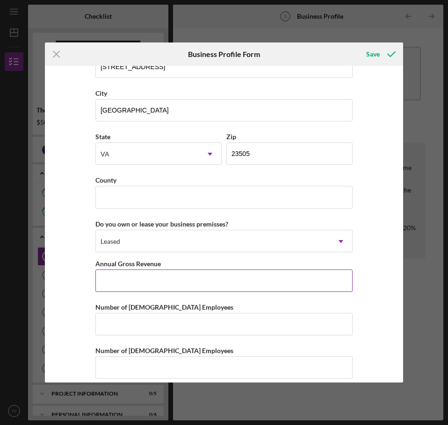
click at [221, 282] on input "Annual Gross Revenue" at bounding box center [223, 281] width 257 height 22
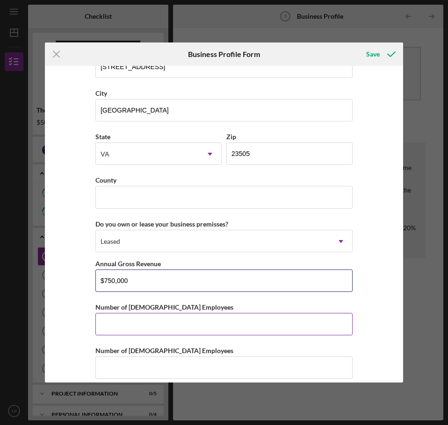
type input "$750,000"
click at [180, 324] on input "Number of [DEMOGRAPHIC_DATA] Employees" at bounding box center [223, 324] width 257 height 22
type input "4"
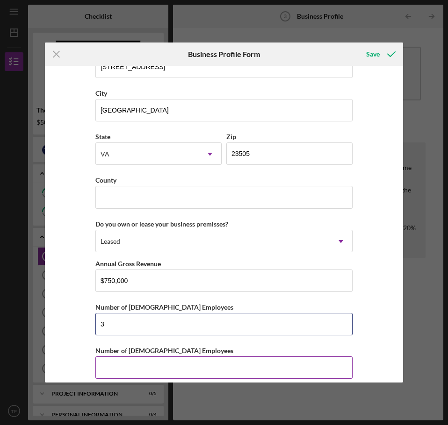
type input "3"
click at [181, 364] on input "Number of [DEMOGRAPHIC_DATA] Employees" at bounding box center [223, 368] width 257 height 22
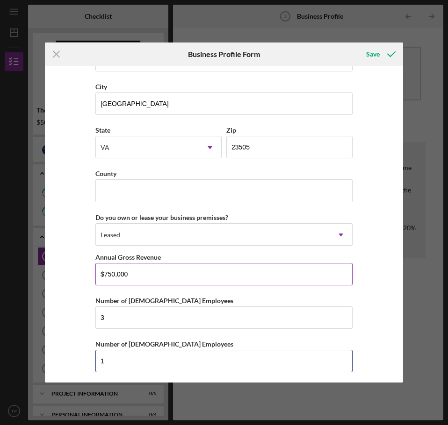
scroll to position [945, 0]
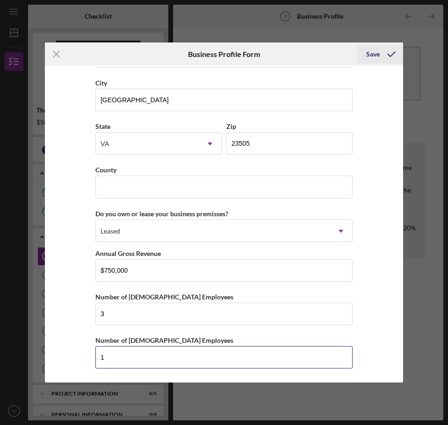
type input "1"
click at [371, 54] on div "Save" at bounding box center [373, 54] width 14 height 19
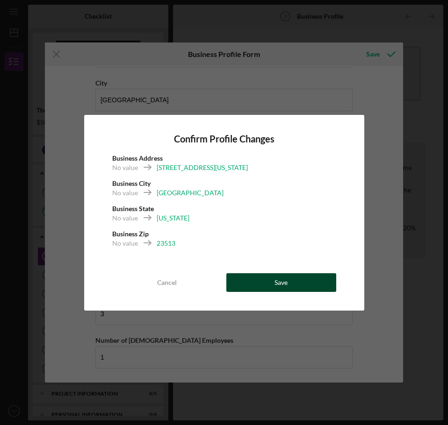
click at [301, 283] on button "Save" at bounding box center [281, 282] width 110 height 19
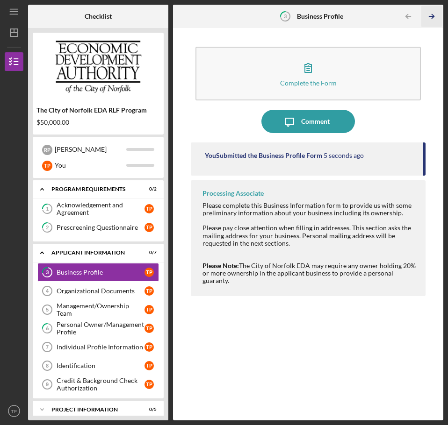
click at [427, 15] on icon "Icon/Table Pagination Arrow" at bounding box center [431, 16] width 21 height 21
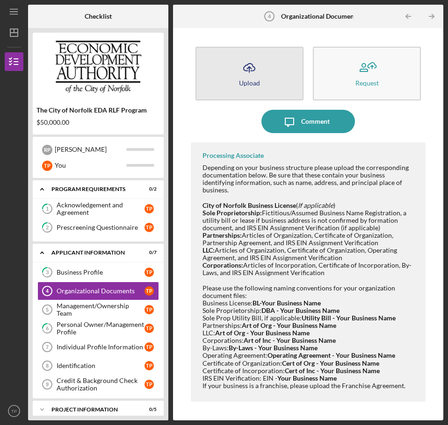
click at [262, 83] on button "Icon/Upload Upload" at bounding box center [249, 74] width 108 height 54
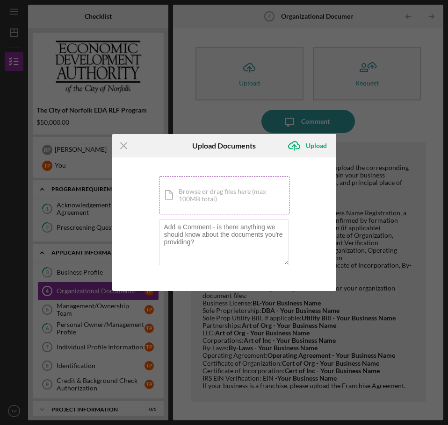
click at [227, 205] on div "Icon/Document Browse or drag files here (max 100MB total) Tap to choose files o…" at bounding box center [224, 195] width 130 height 38
click at [198, 197] on div "Icon/Document Browse or drag files here (max 100MB total) Tap to choose files o…" at bounding box center [224, 195] width 130 height 38
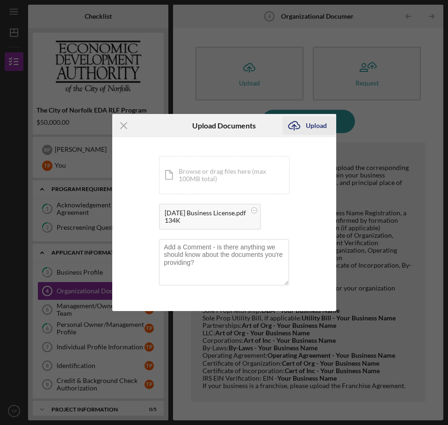
click at [313, 125] on div "Upload" at bounding box center [316, 125] width 21 height 19
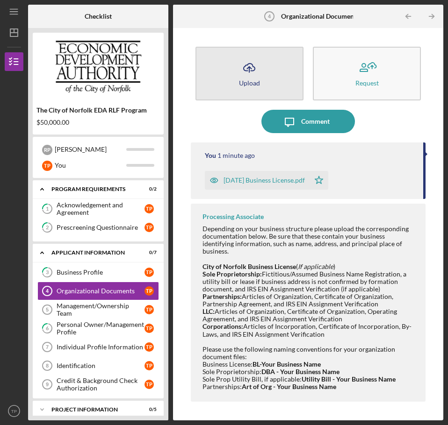
click at [251, 71] on icon "button" at bounding box center [248, 67] width 11 height 7
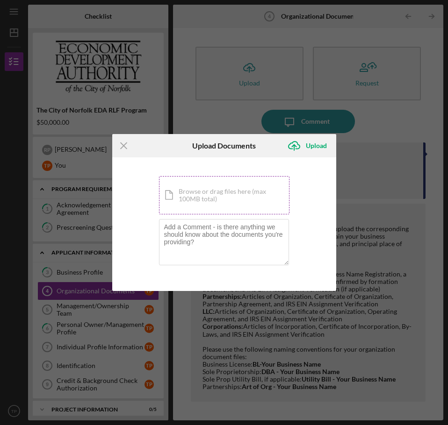
click at [210, 195] on div "Icon/Document Browse or drag files here (max 100MB total) Tap to choose files o…" at bounding box center [224, 195] width 130 height 38
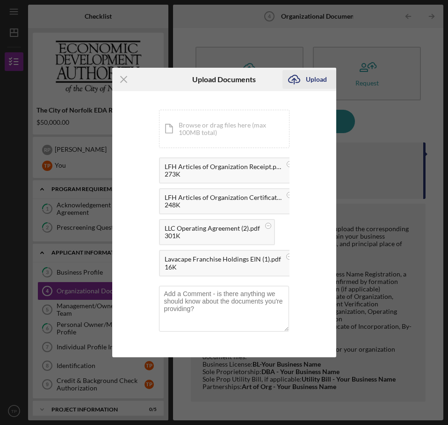
click at [314, 78] on div "Upload" at bounding box center [316, 79] width 21 height 19
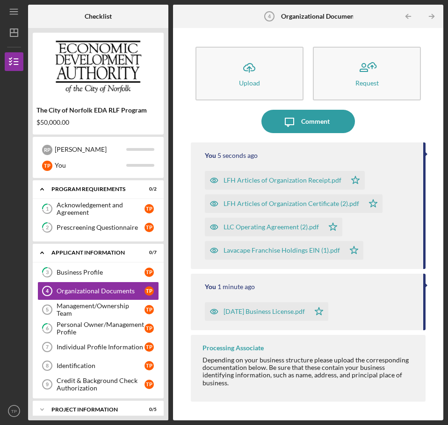
click at [281, 365] on div "Depending on your business structure please upload the corresponding documentat…" at bounding box center [309, 372] width 214 height 30
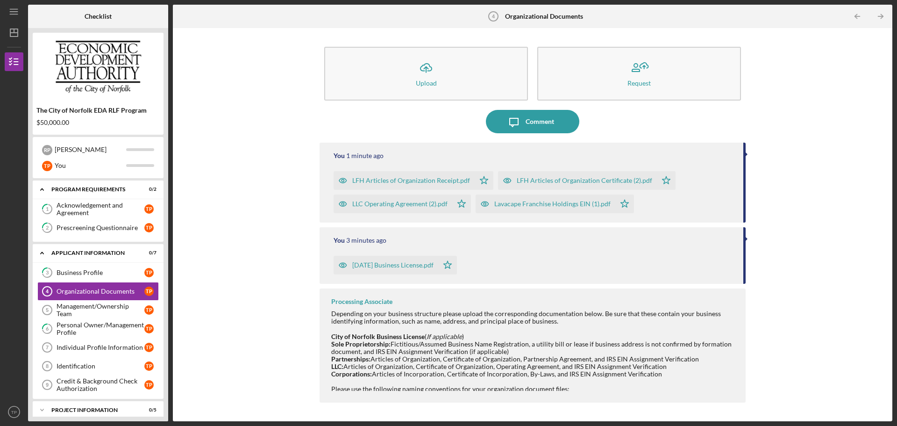
click at [257, 175] on div "Icon/Upload Upload Request Icon/Message Comment You 1 minute ago LFH Articles o…" at bounding box center [533, 225] width 710 height 384
click at [880, 14] on icon "Icon/Table Pagination Arrow" at bounding box center [880, 16] width 21 height 21
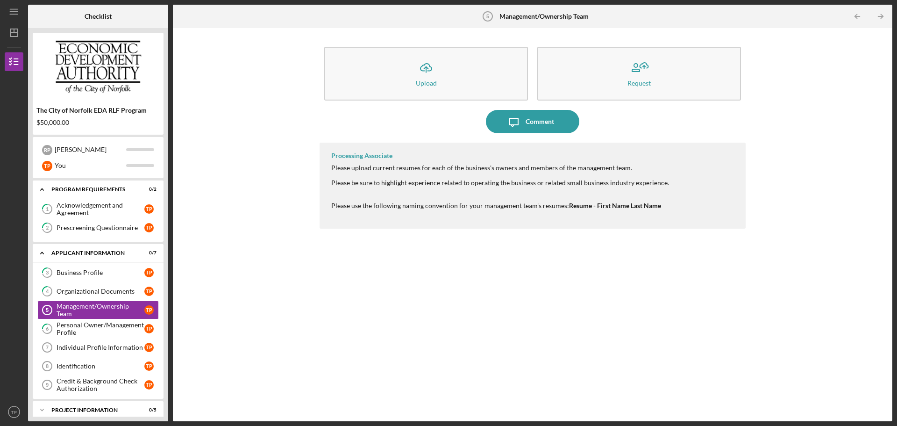
click at [255, 196] on div "Icon/Upload Upload Request Icon/Message Comment Processing Associate Please upl…" at bounding box center [533, 225] width 710 height 384
click at [103, 279] on link "3 Business Profile T P" at bounding box center [98, 272] width 122 height 19
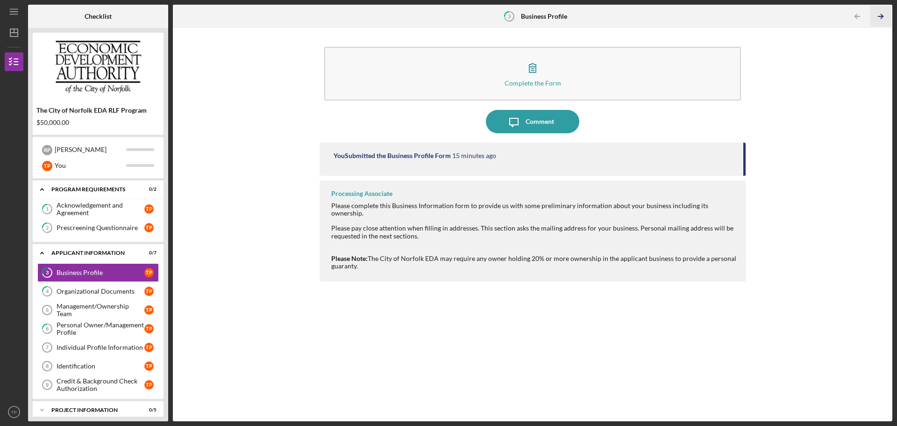
click at [881, 15] on icon "Icon/Table Pagination Arrow" at bounding box center [880, 16] width 21 height 21
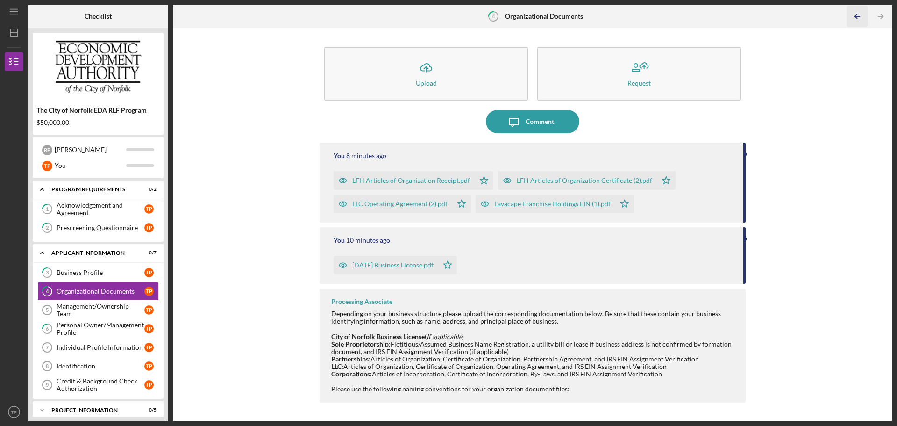
click at [858, 17] on icon "Icon/Table Pagination Arrow" at bounding box center [857, 16] width 21 height 21
